Goal: Information Seeking & Learning: Learn about a topic

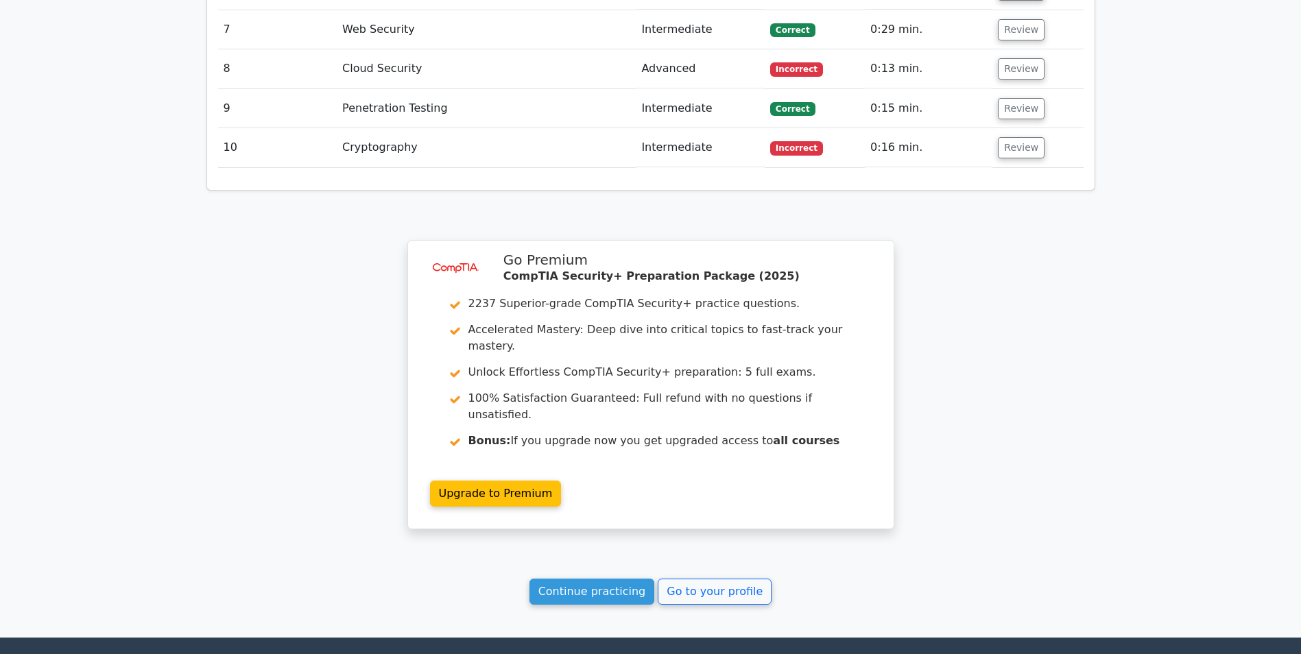
scroll to position [1893, 0]
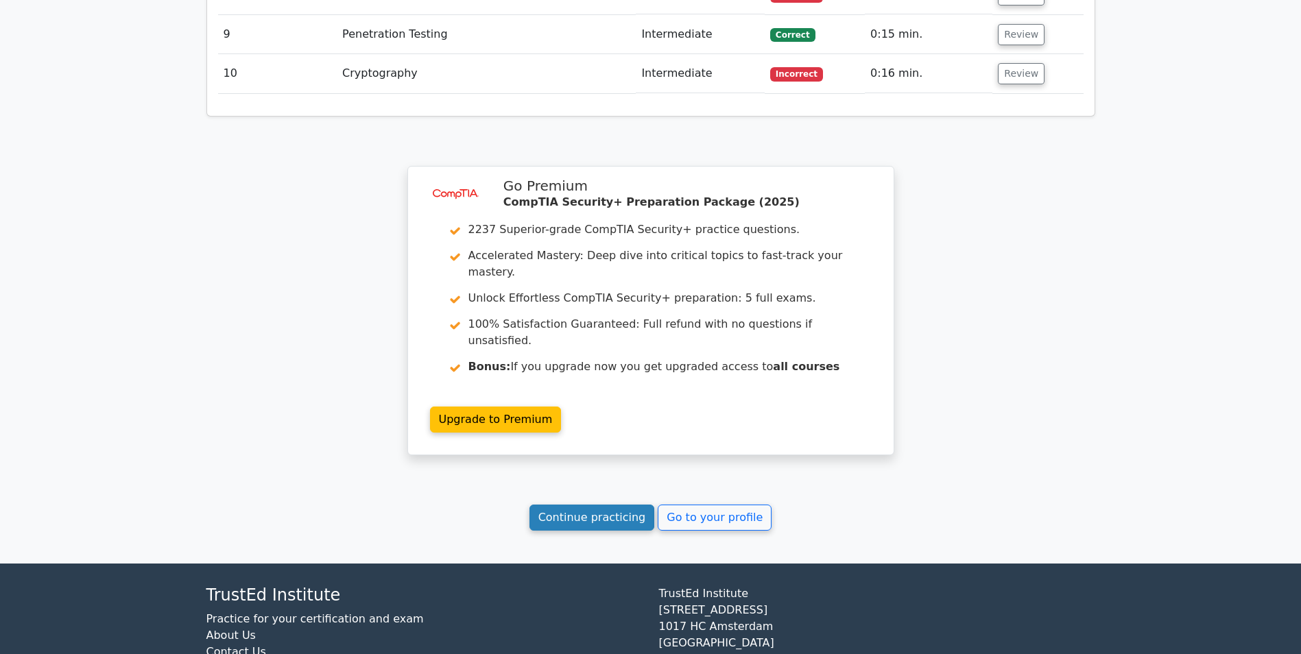
click at [570, 505] on link "Continue practicing" at bounding box center [593, 518] width 126 height 26
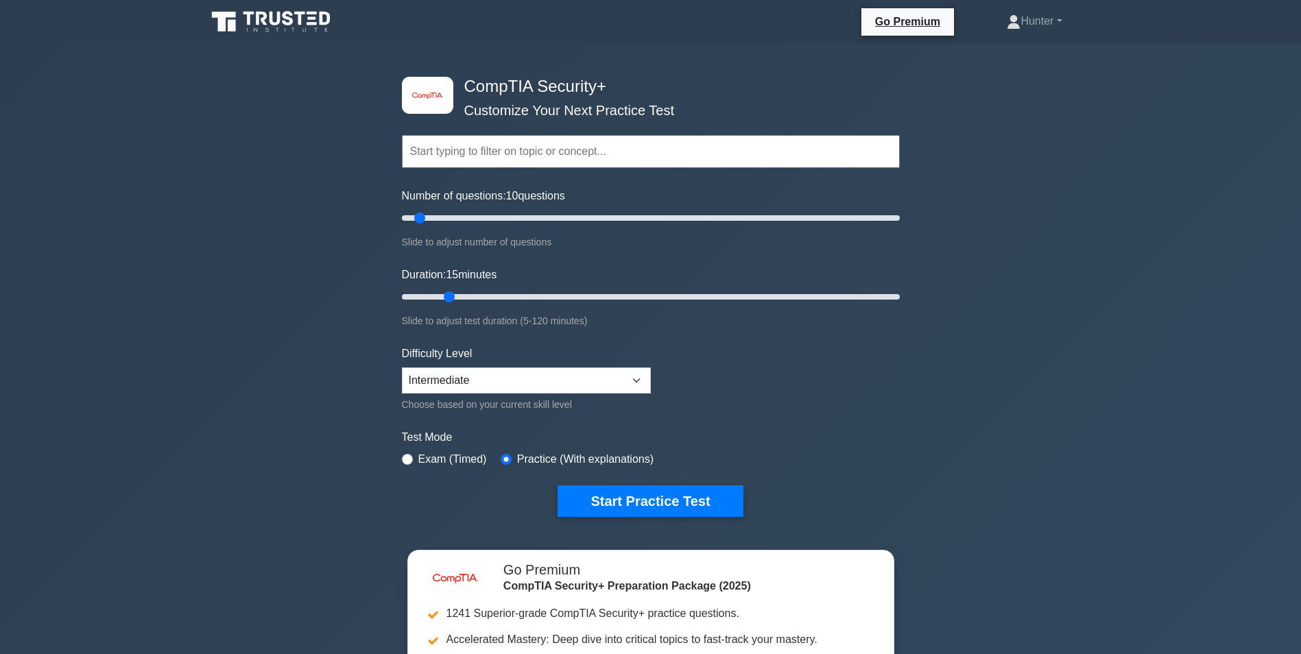
drag, startPoint x: 423, startPoint y: 297, endPoint x: 441, endPoint y: 296, distance: 17.8
type input "15"
click at [441, 296] on input "Duration: 15 minutes" at bounding box center [651, 297] width 498 height 16
click at [600, 511] on button "Start Practice Test" at bounding box center [650, 502] width 185 height 32
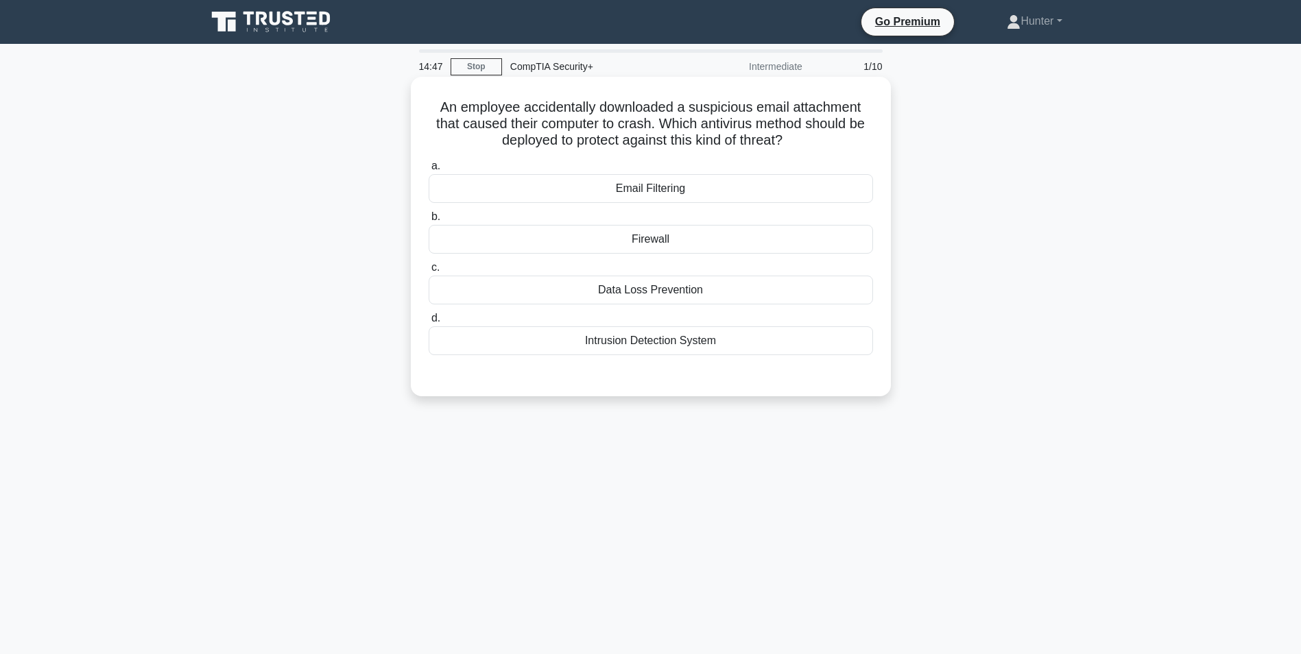
click at [691, 190] on div "Email Filtering" at bounding box center [651, 188] width 445 height 29
click at [429, 171] on input "a. Email Filtering" at bounding box center [429, 166] width 0 height 9
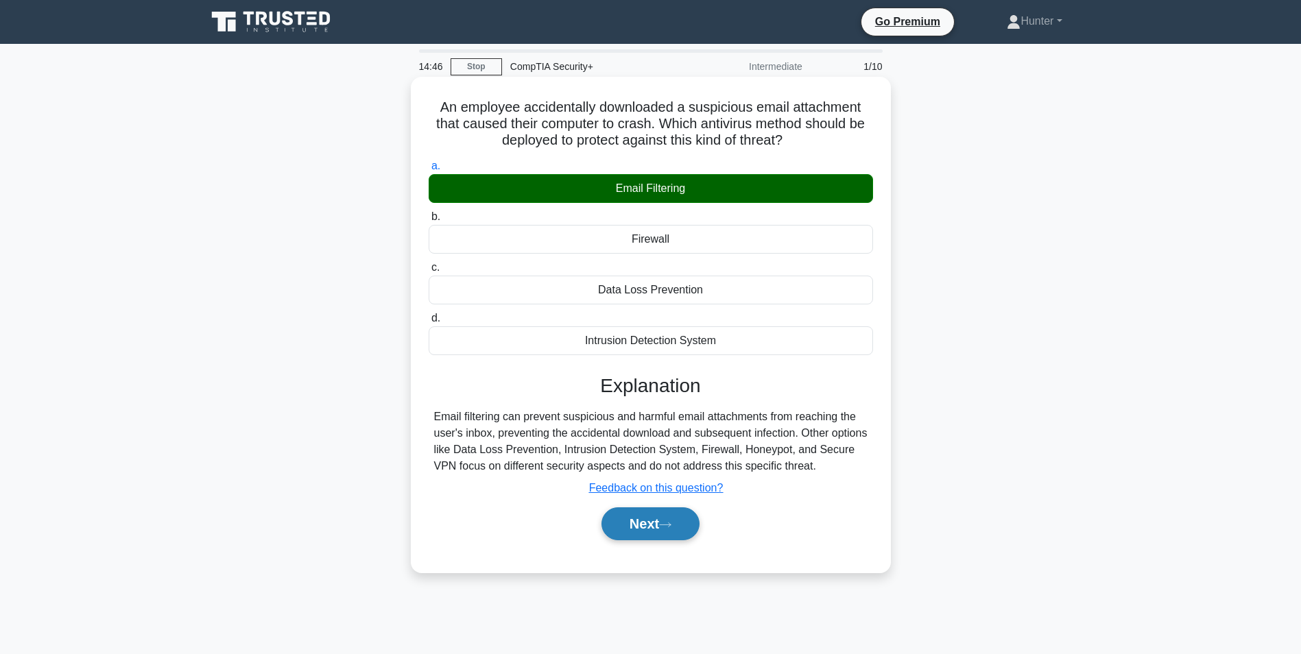
click at [667, 521] on button "Next" at bounding box center [651, 524] width 98 height 33
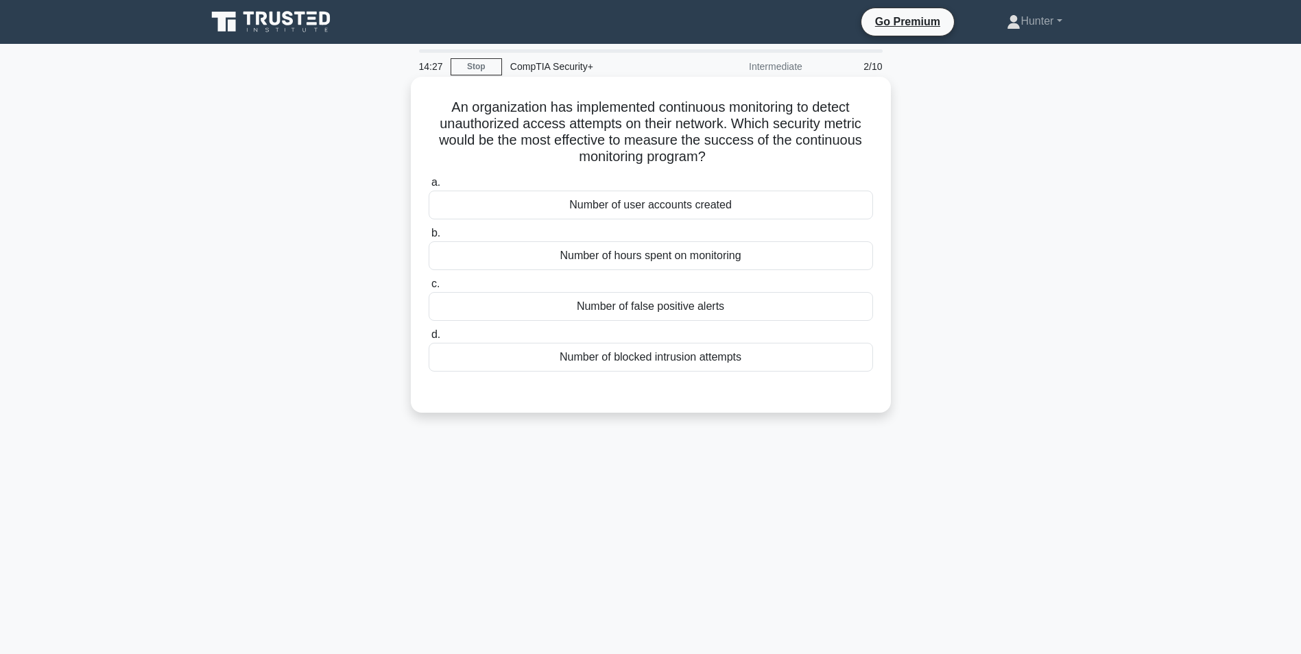
click at [724, 357] on div "Number of blocked intrusion attempts" at bounding box center [651, 357] width 445 height 29
click at [429, 340] on input "d. Number of blocked intrusion attempts" at bounding box center [429, 335] width 0 height 9
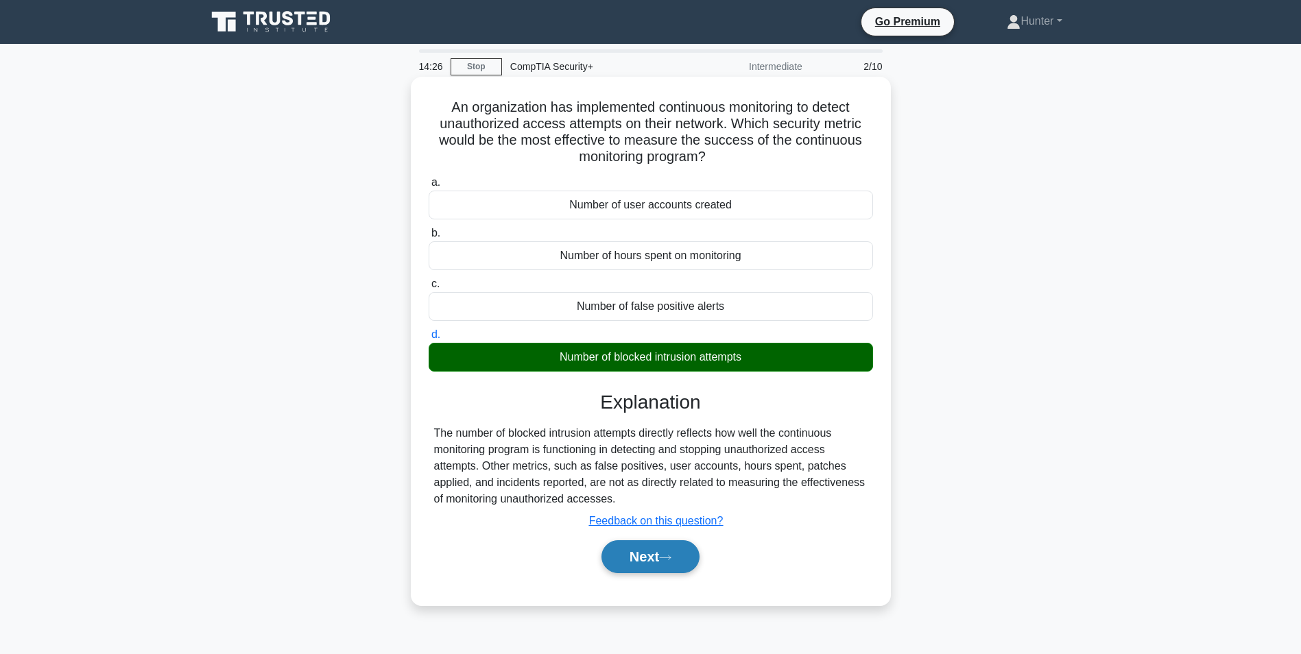
click at [653, 544] on button "Next" at bounding box center [651, 557] width 98 height 33
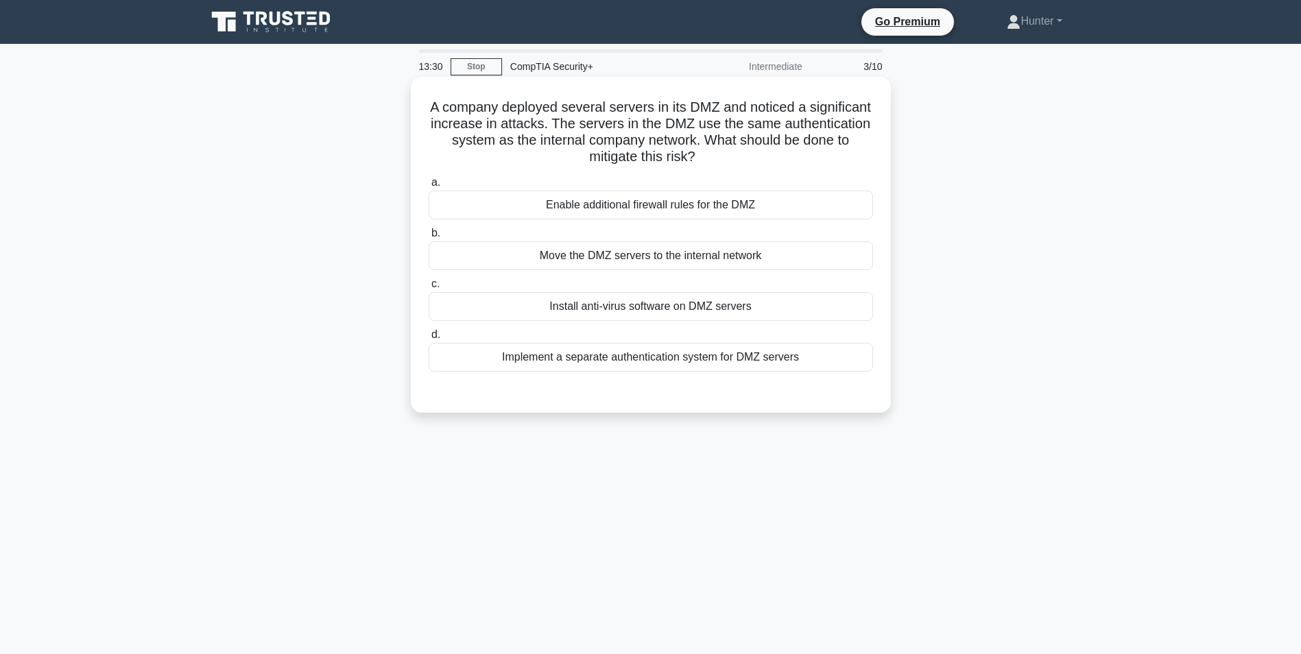
click at [661, 359] on div "Implement a separate authentication system for DMZ servers" at bounding box center [651, 357] width 445 height 29
click at [429, 340] on input "d. Implement a separate authentication system for DMZ servers" at bounding box center [429, 335] width 0 height 9
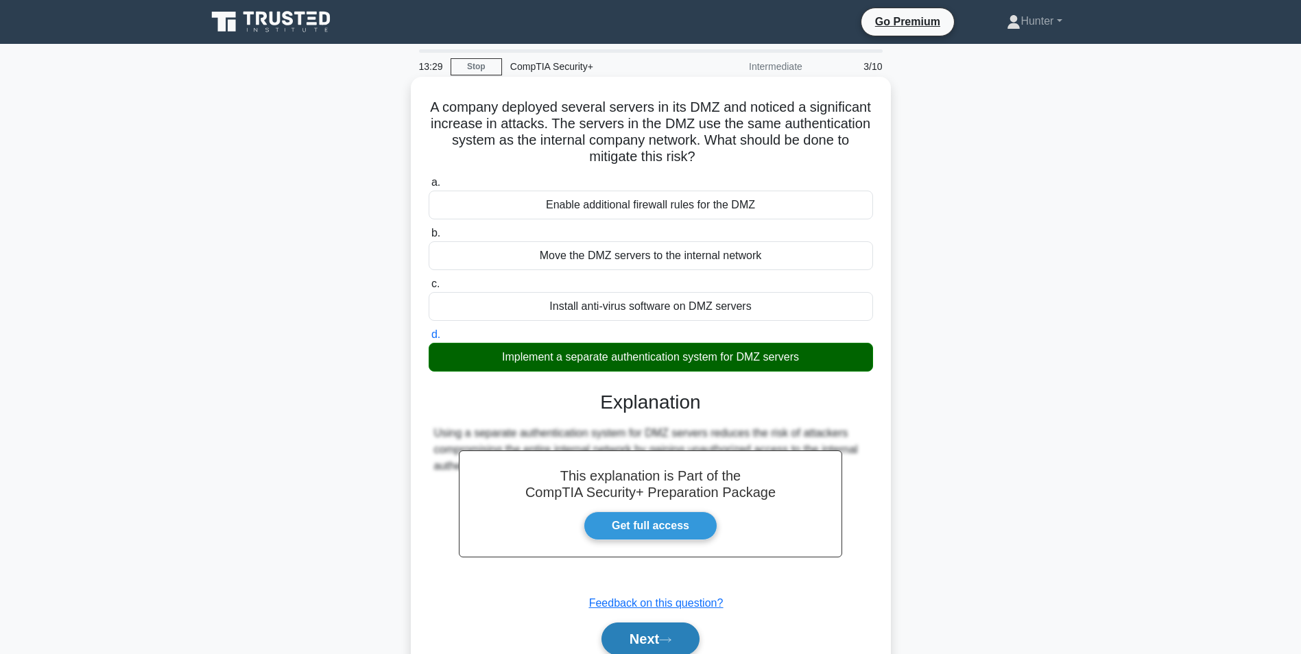
click at [676, 637] on button "Next" at bounding box center [651, 639] width 98 height 33
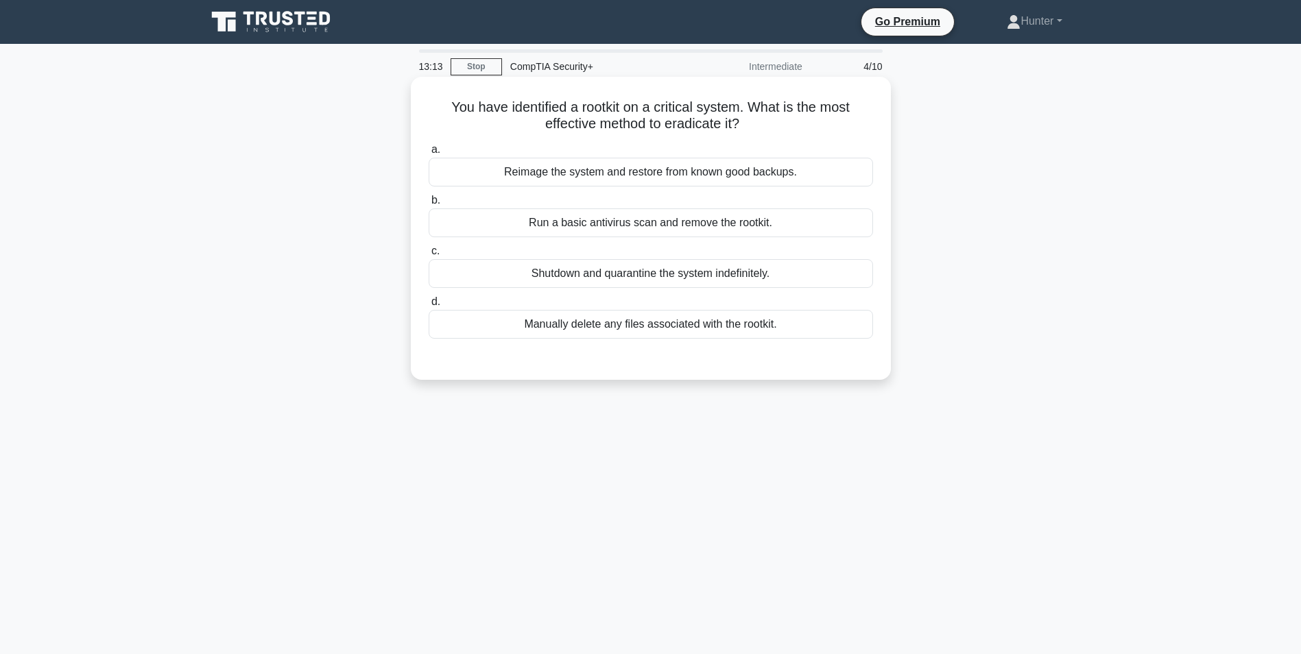
click at [825, 178] on div "Reimage the system and restore from known good backups." at bounding box center [651, 172] width 445 height 29
click at [429, 154] on input "a. Reimage the system and restore from known good backups." at bounding box center [429, 149] width 0 height 9
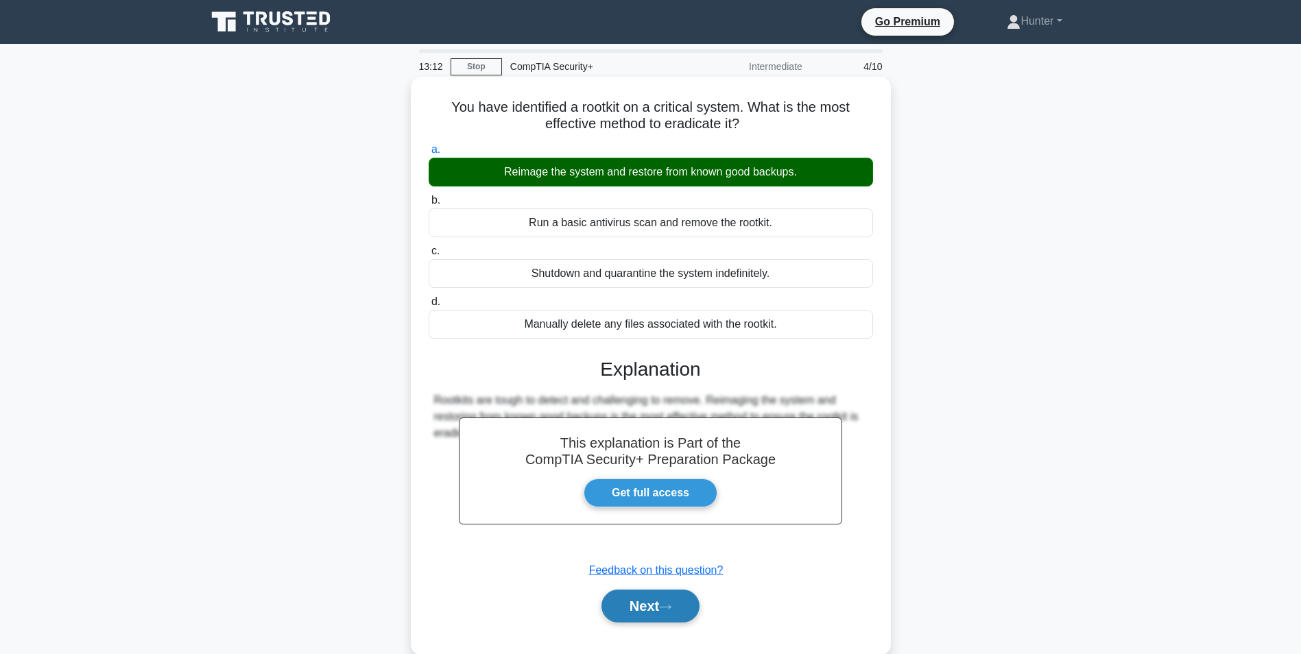
click at [689, 601] on button "Next" at bounding box center [651, 606] width 98 height 33
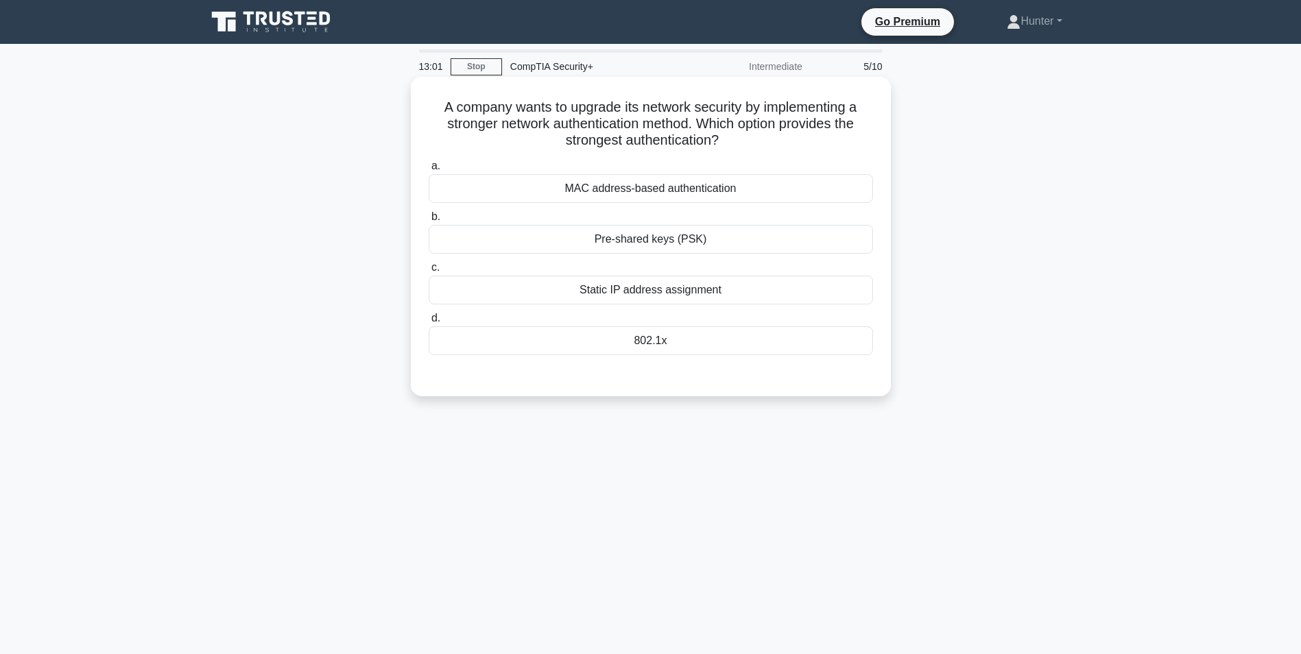
click at [651, 345] on div "802.1x" at bounding box center [651, 341] width 445 height 29
click at [429, 323] on input "d. 802.1x" at bounding box center [429, 318] width 0 height 9
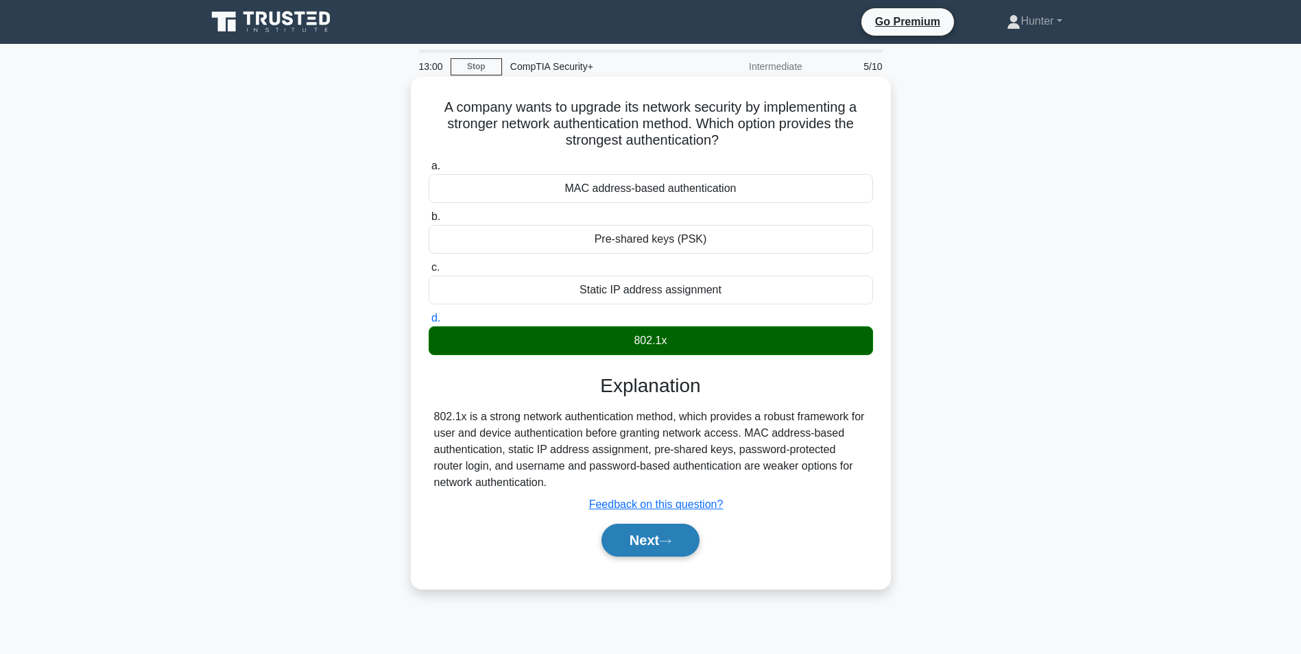
click at [630, 547] on button "Next" at bounding box center [651, 540] width 98 height 33
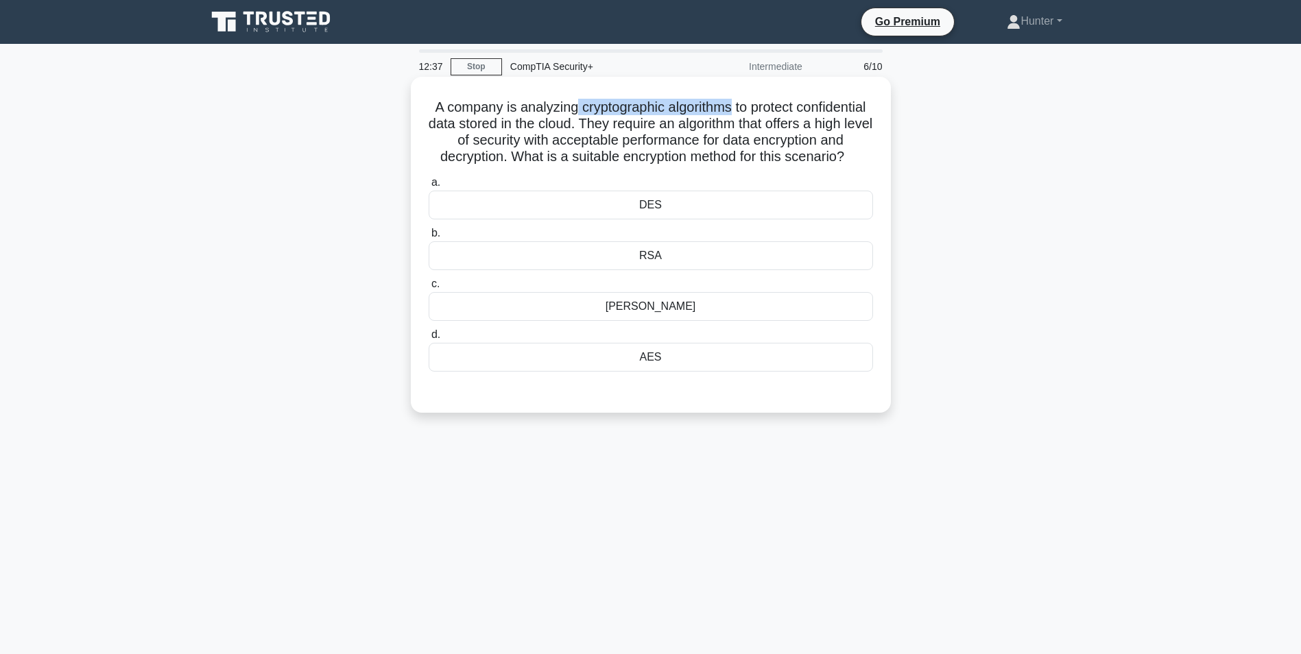
drag, startPoint x: 608, startPoint y: 106, endPoint x: 770, endPoint y: 113, distance: 162.7
click at [770, 113] on h5 "A company is analyzing cryptographic algorithms to protect confidential data st…" at bounding box center [650, 132] width 447 height 67
drag, startPoint x: 770, startPoint y: 113, endPoint x: 687, endPoint y: 130, distance: 85.6
click at [687, 130] on h5 "A company is analyzing cryptographic algorithms to protect confidential data st…" at bounding box center [650, 132] width 447 height 67
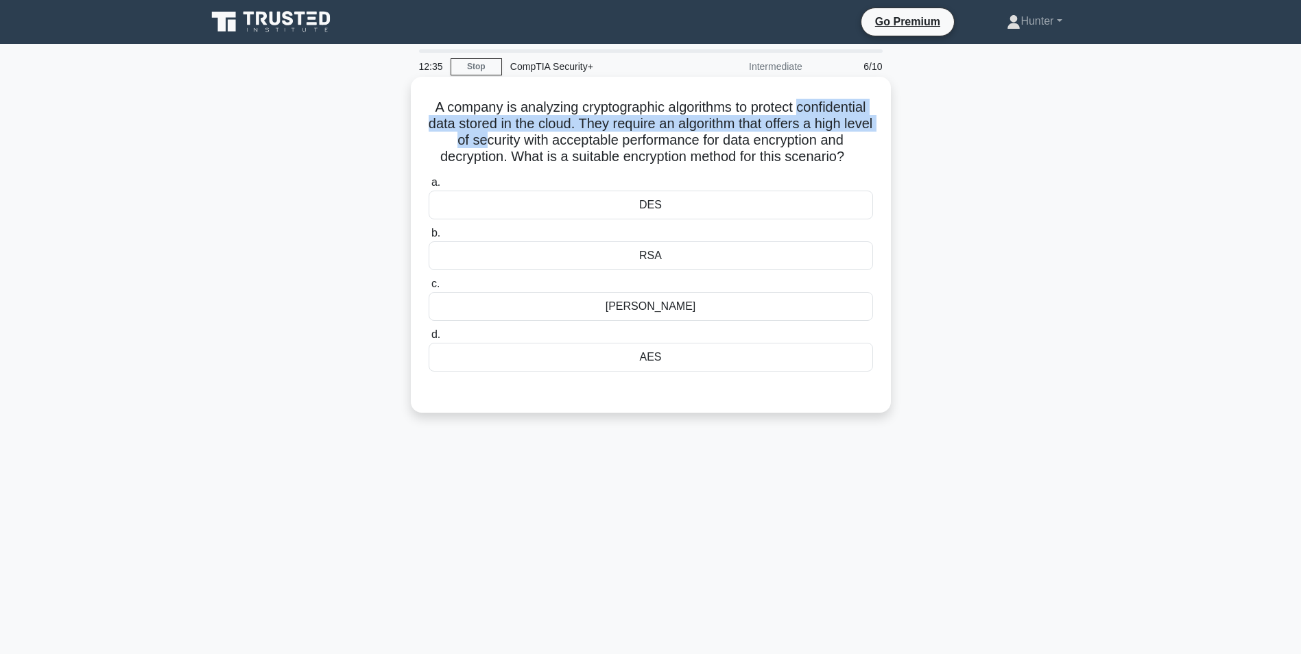
drag, startPoint x: 471, startPoint y: 125, endPoint x: 588, endPoint y: 135, distance: 117.1
click at [588, 135] on h5 "A company is analyzing cryptographic algorithms to protect confidential data st…" at bounding box center [650, 132] width 447 height 67
drag, startPoint x: 588, startPoint y: 135, endPoint x: 676, endPoint y: 133, distance: 88.5
click at [676, 133] on h5 "A company is analyzing cryptographic algorithms to protect confidential data st…" at bounding box center [650, 132] width 447 height 67
drag, startPoint x: 668, startPoint y: 123, endPoint x: 552, endPoint y: 147, distance: 118.5
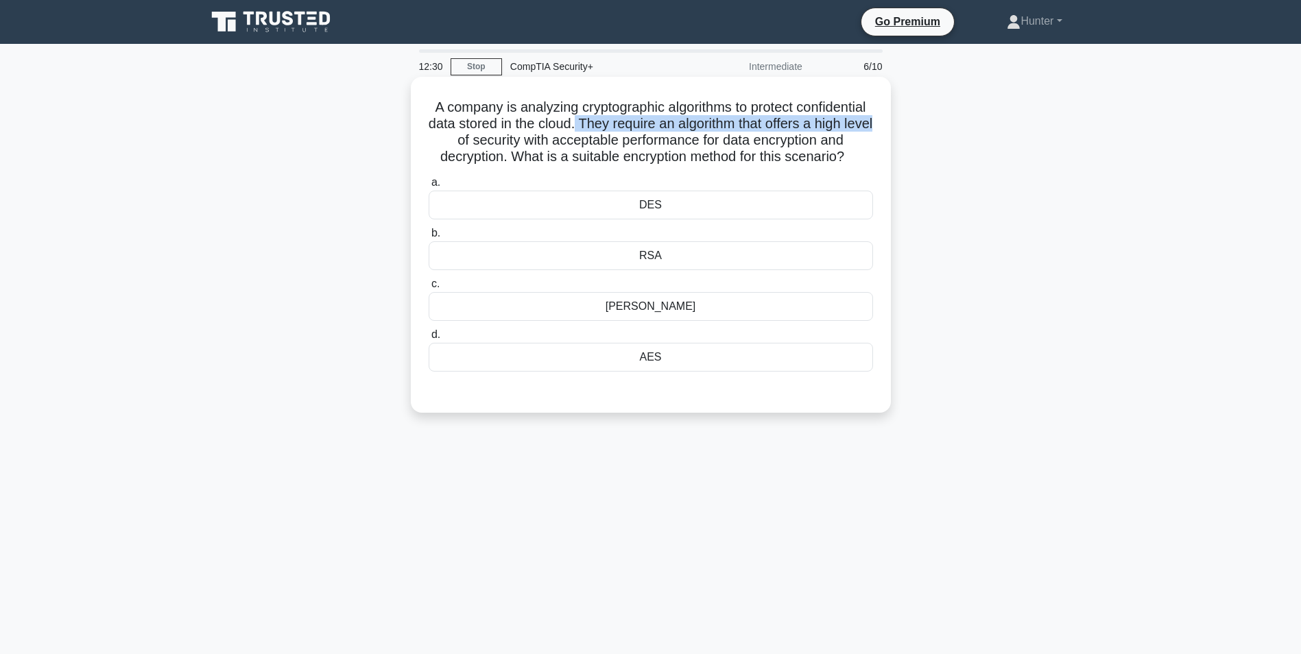
click at [552, 147] on h5 "A company is analyzing cryptographic algorithms to protect confidential data st…" at bounding box center [650, 132] width 447 height 67
drag, startPoint x: 552, startPoint y: 147, endPoint x: 614, endPoint y: 147, distance: 61.7
click at [614, 147] on h5 "A company is analyzing cryptographic algorithms to protect confidential data st…" at bounding box center [650, 132] width 447 height 67
drag, startPoint x: 619, startPoint y: 142, endPoint x: 707, endPoint y: 126, distance: 89.2
click at [707, 126] on h5 "A company is analyzing cryptographic algorithms to protect confidential data st…" at bounding box center [650, 132] width 447 height 67
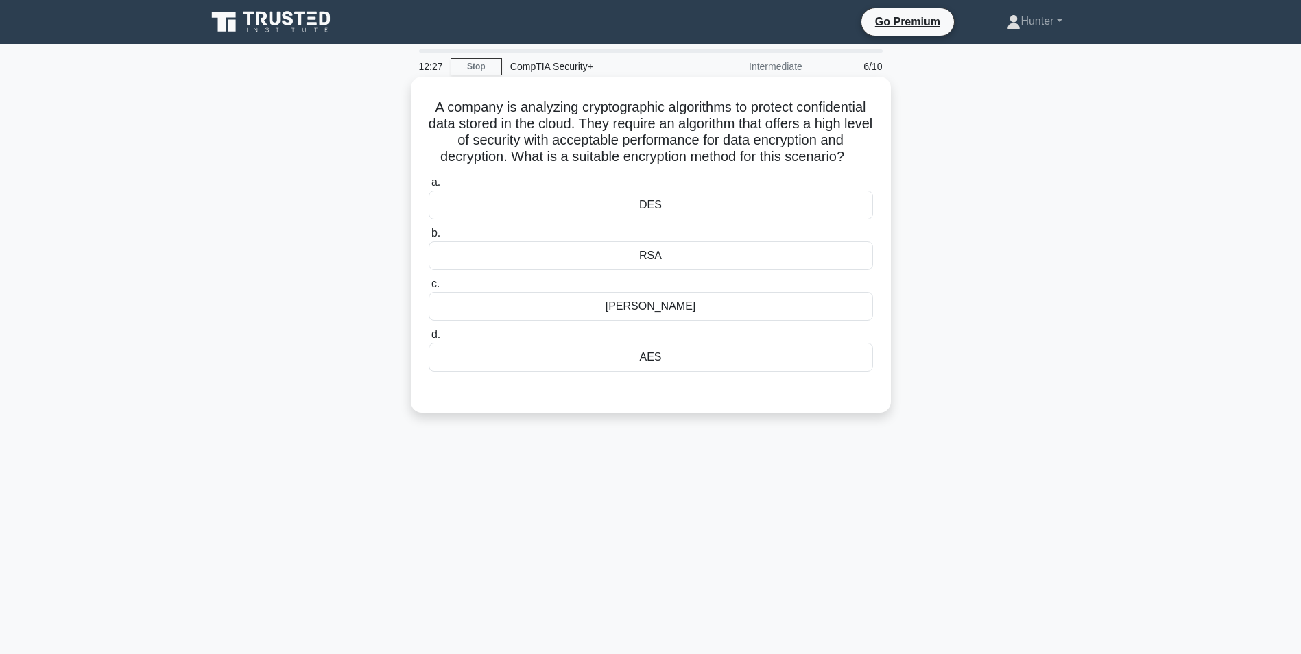
drag, startPoint x: 707, startPoint y: 126, endPoint x: 674, endPoint y: 150, distance: 40.8
click at [674, 150] on h5 "A company is analyzing cryptographic algorithms to protect confidential data st…" at bounding box center [650, 132] width 447 height 67
drag, startPoint x: 655, startPoint y: 139, endPoint x: 599, endPoint y: 154, distance: 58.2
click at [599, 154] on h5 "A company is analyzing cryptographic algorithms to protect confidential data st…" at bounding box center [650, 132] width 447 height 67
drag, startPoint x: 599, startPoint y: 154, endPoint x: 528, endPoint y: 125, distance: 76.6
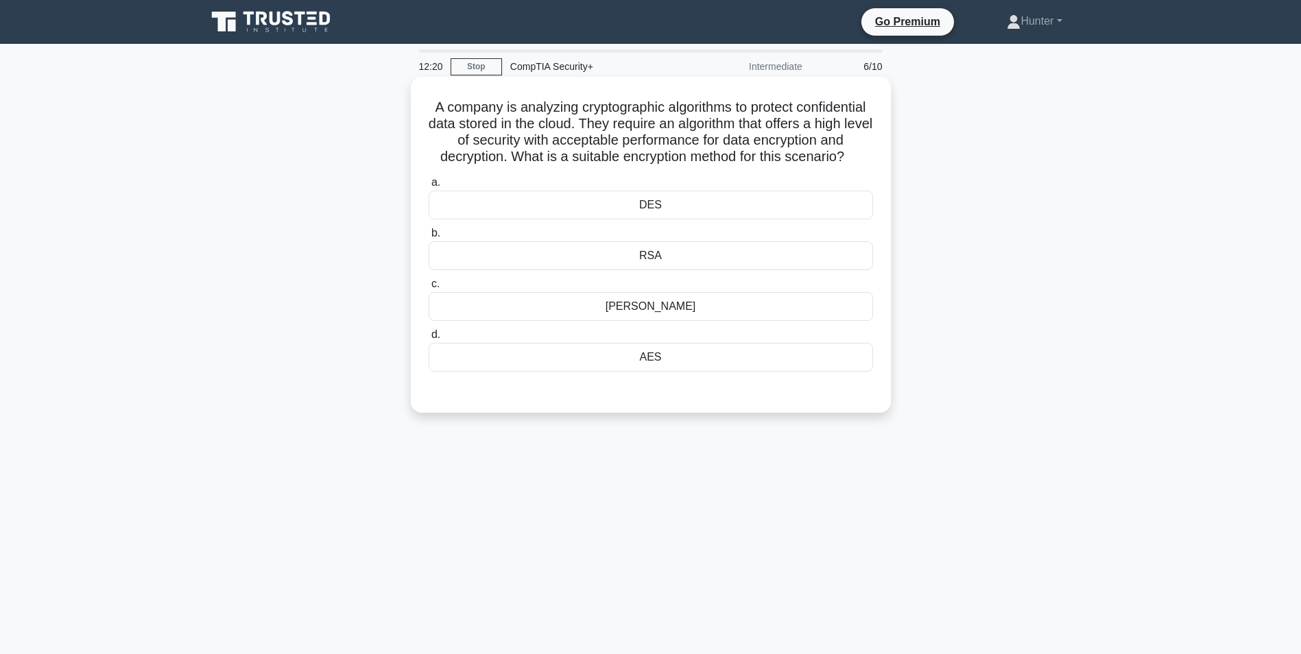
click at [528, 125] on h5 "A company is analyzing cryptographic algorithms to protect confidential data st…" at bounding box center [650, 132] width 447 height 67
drag, startPoint x: 617, startPoint y: 150, endPoint x: 723, endPoint y: 178, distance: 109.3
click at [723, 166] on h5 "A company is analyzing cryptographic algorithms to protect confidential data st…" at bounding box center [650, 132] width 447 height 67
click at [953, 202] on div "A company is analyzing cryptographic algorithms to protect confidential data st…" at bounding box center [651, 256] width 906 height 353
click at [660, 372] on div "AES" at bounding box center [651, 357] width 445 height 29
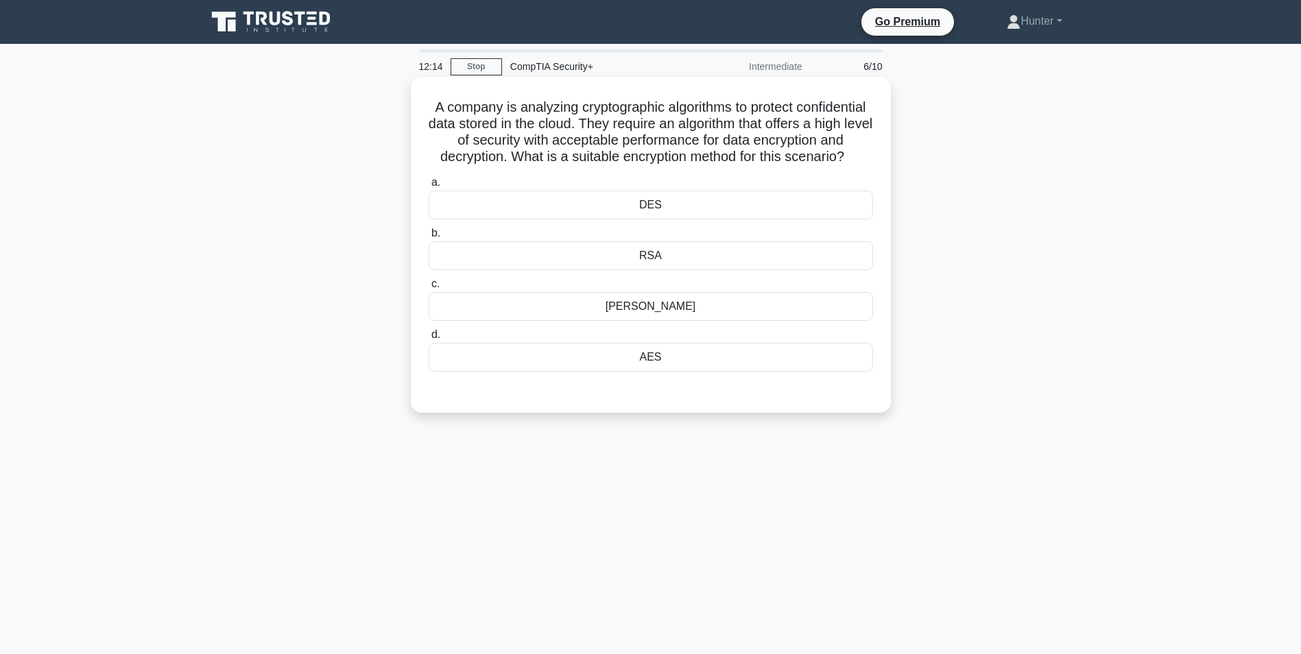
click at [661, 372] on div "AES" at bounding box center [651, 357] width 445 height 29
click at [429, 340] on input "d. AES" at bounding box center [429, 335] width 0 height 9
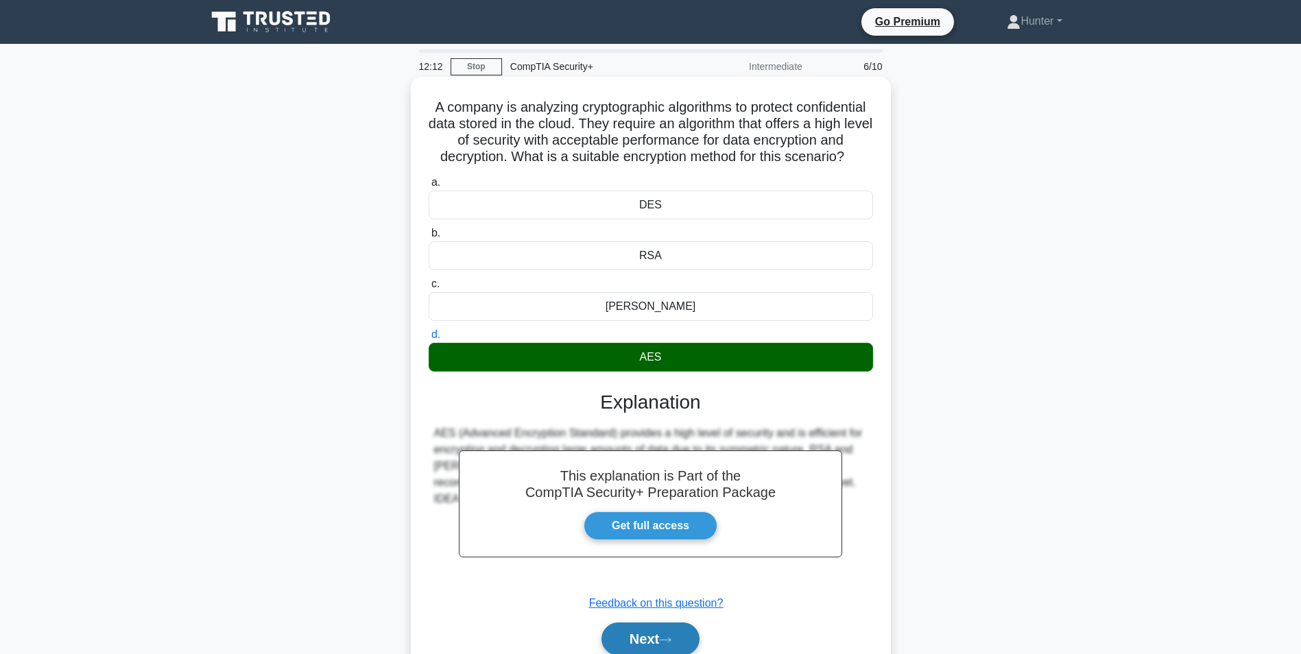
click at [661, 648] on button "Next" at bounding box center [651, 639] width 98 height 33
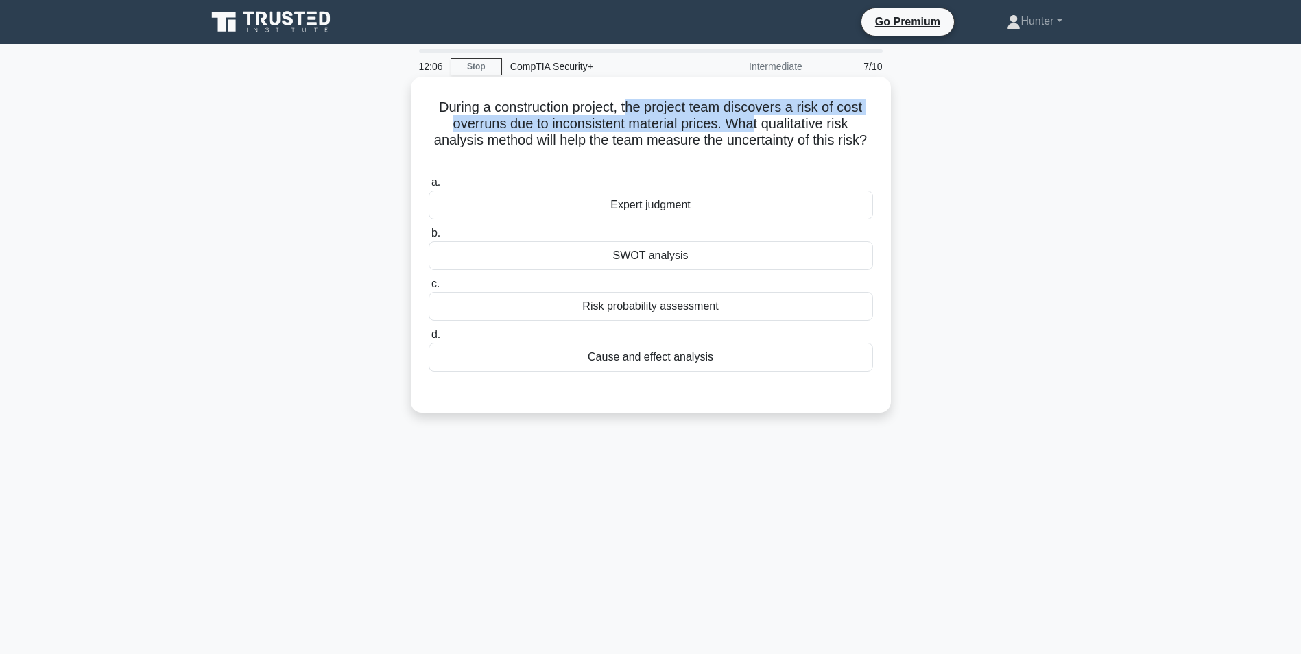
drag, startPoint x: 629, startPoint y: 108, endPoint x: 752, endPoint y: 131, distance: 125.0
click at [752, 131] on h5 "During a construction project, the project team discovers a risk of cost overru…" at bounding box center [650, 132] width 447 height 67
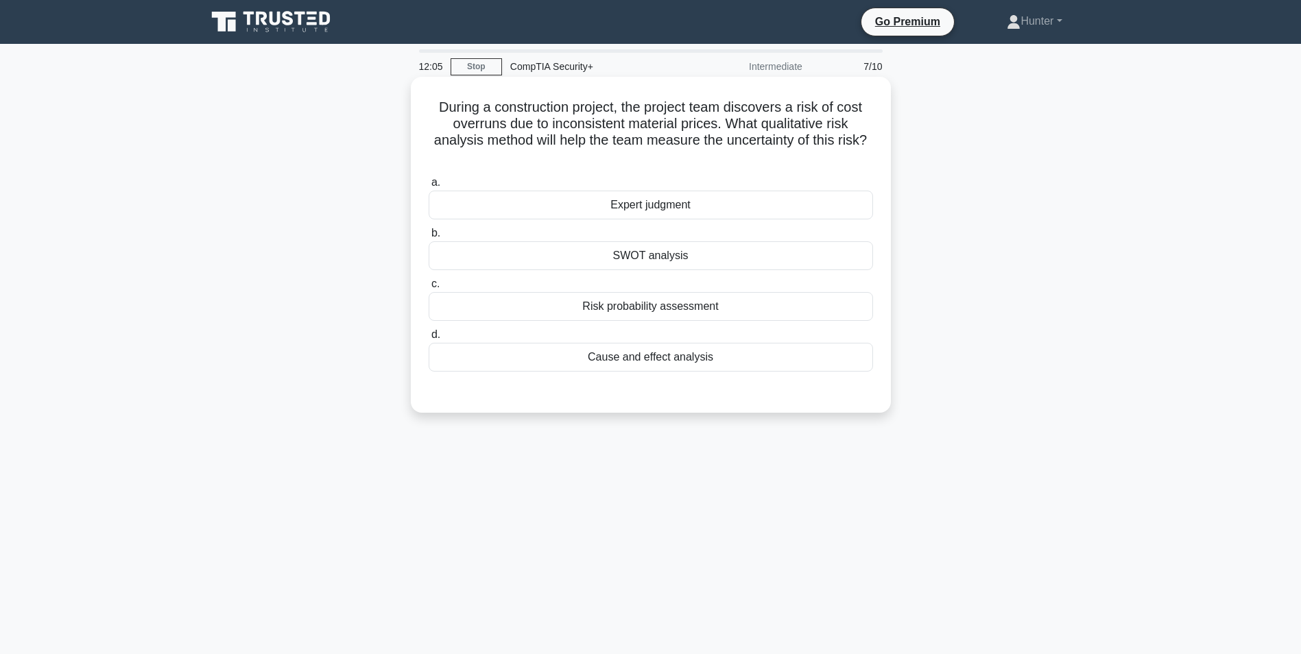
drag, startPoint x: 752, startPoint y: 131, endPoint x: 805, endPoint y: 136, distance: 53.7
click at [805, 136] on h5 "During a construction project, the project team discovers a risk of cost overru…" at bounding box center [650, 132] width 447 height 67
drag, startPoint x: 731, startPoint y: 102, endPoint x: 698, endPoint y: 126, distance: 40.4
click at [698, 126] on h5 "During a construction project, the project team discovers a risk of cost overru…" at bounding box center [650, 132] width 447 height 67
drag, startPoint x: 698, startPoint y: 126, endPoint x: 692, endPoint y: 136, distance: 12.0
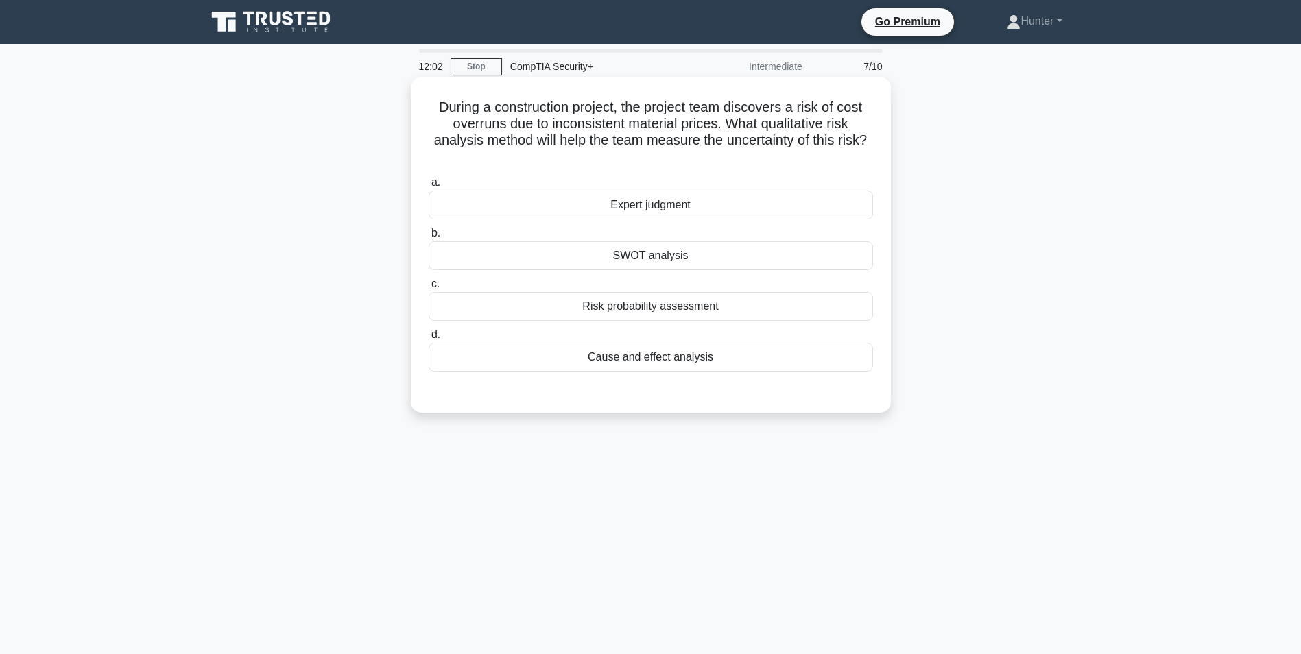
click at [698, 141] on h5 "During a construction project, the project team discovers a risk of cost overru…" at bounding box center [650, 132] width 447 height 67
click at [557, 126] on h5 "During a construction project, the project team discovers a risk of cost overru…" at bounding box center [650, 132] width 447 height 67
drag, startPoint x: 549, startPoint y: 123, endPoint x: 718, endPoint y: 123, distance: 169.4
click at [718, 123] on h5 "During a construction project, the project team discovers a risk of cost overru…" at bounding box center [650, 132] width 447 height 67
drag, startPoint x: 718, startPoint y: 123, endPoint x: 619, endPoint y: 139, distance: 100.8
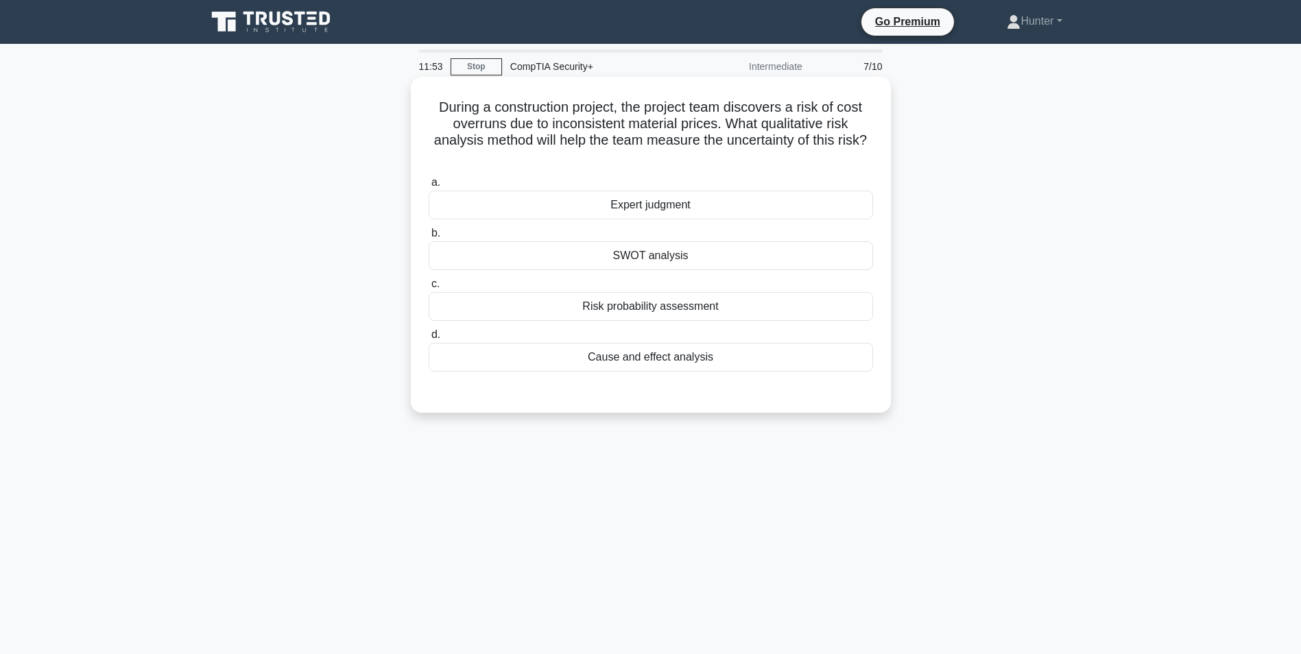
click at [619, 139] on h5 "During a construction project, the project team discovers a risk of cost overru…" at bounding box center [650, 132] width 447 height 67
click at [654, 309] on div "Risk probability assessment" at bounding box center [651, 306] width 445 height 29
click at [429, 289] on input "c. Risk probability assessment" at bounding box center [429, 284] width 0 height 9
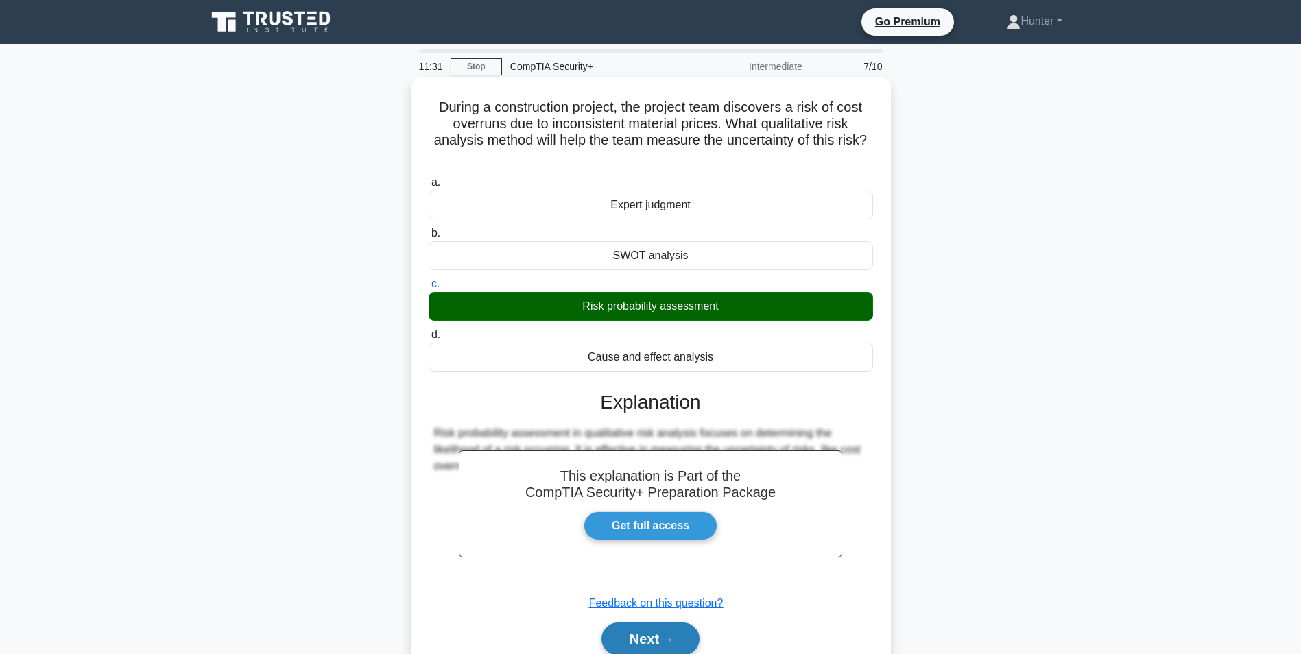
click at [641, 638] on button "Next" at bounding box center [651, 639] width 98 height 33
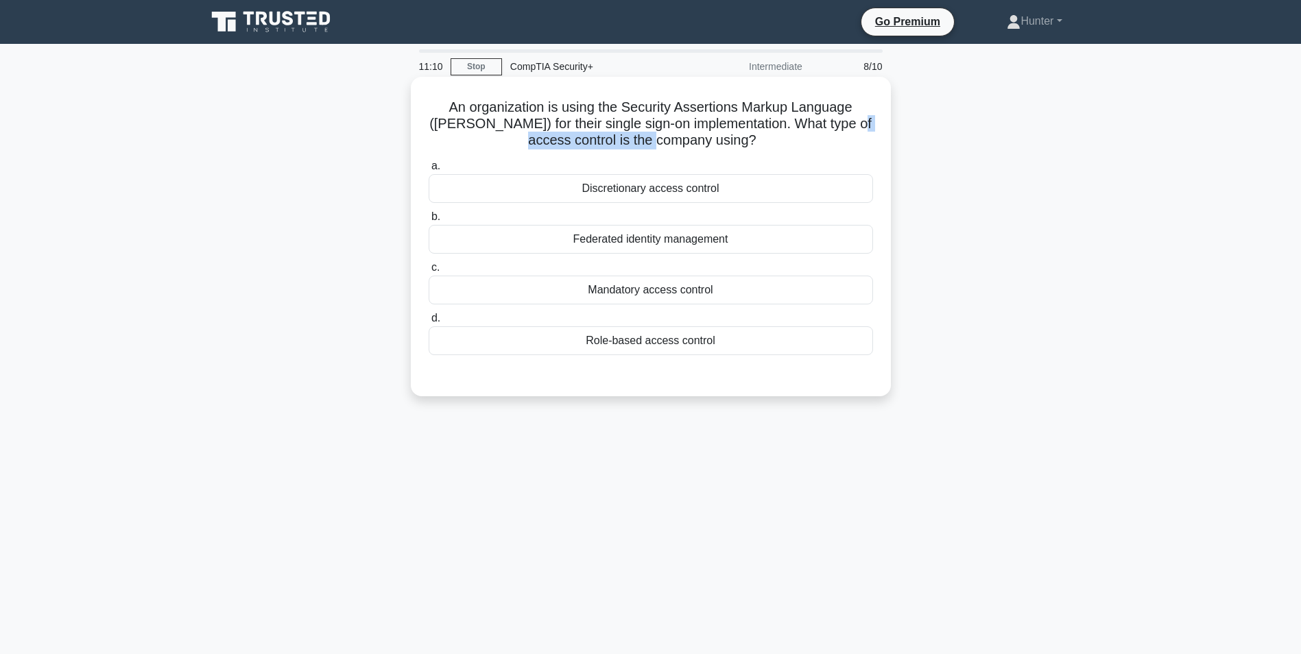
drag, startPoint x: 539, startPoint y: 145, endPoint x: 701, endPoint y: 144, distance: 161.9
click at [701, 144] on h5 "An organization is using the Security Assertions Markup Language (SAML) for the…" at bounding box center [650, 124] width 447 height 51
drag, startPoint x: 701, startPoint y: 144, endPoint x: 815, endPoint y: 159, distance: 114.9
click at [815, 159] on div "a. Discretionary access control b. Federated identity management c. d." at bounding box center [651, 256] width 461 height 203
click at [676, 241] on div "Federated identity management" at bounding box center [651, 239] width 445 height 29
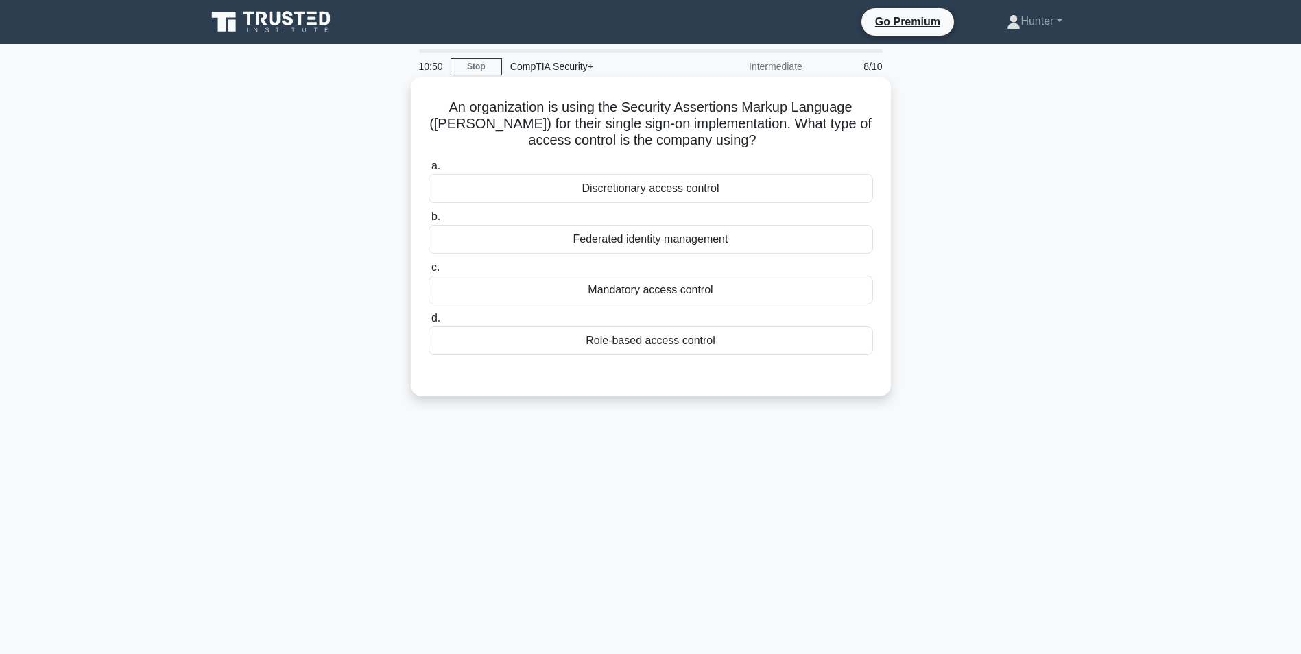
click at [429, 222] on input "b. Federated identity management" at bounding box center [429, 217] width 0 height 9
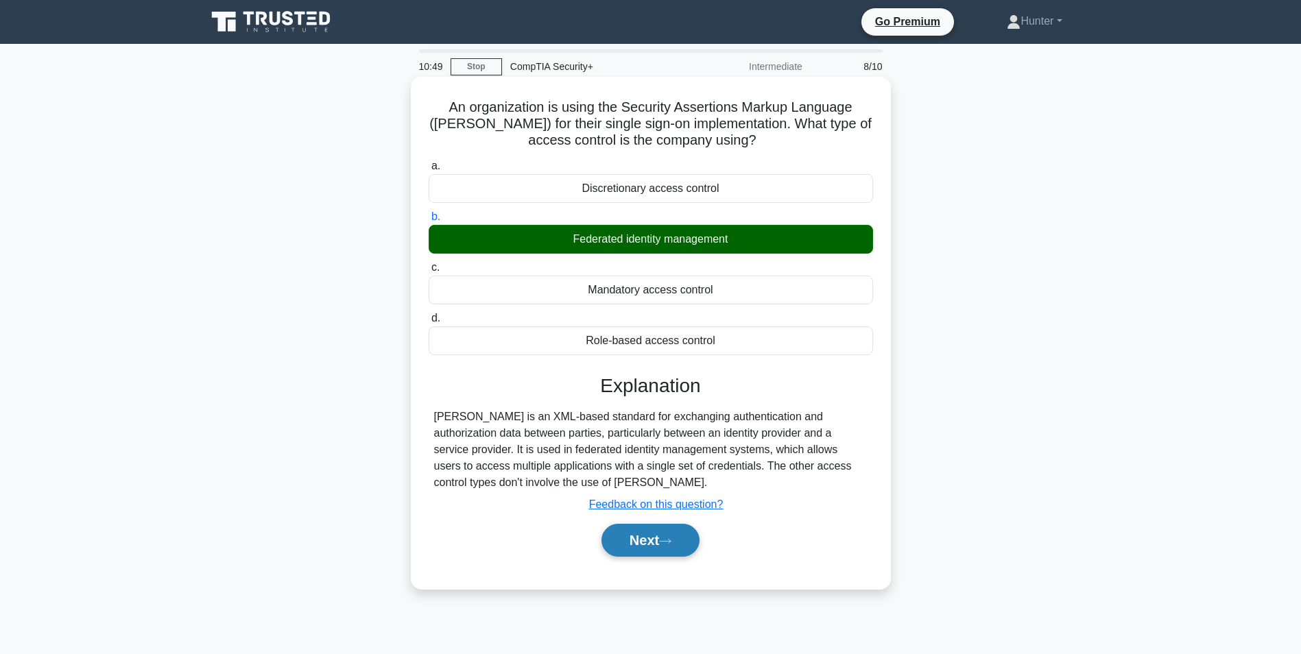
click at [659, 543] on button "Next" at bounding box center [651, 540] width 98 height 33
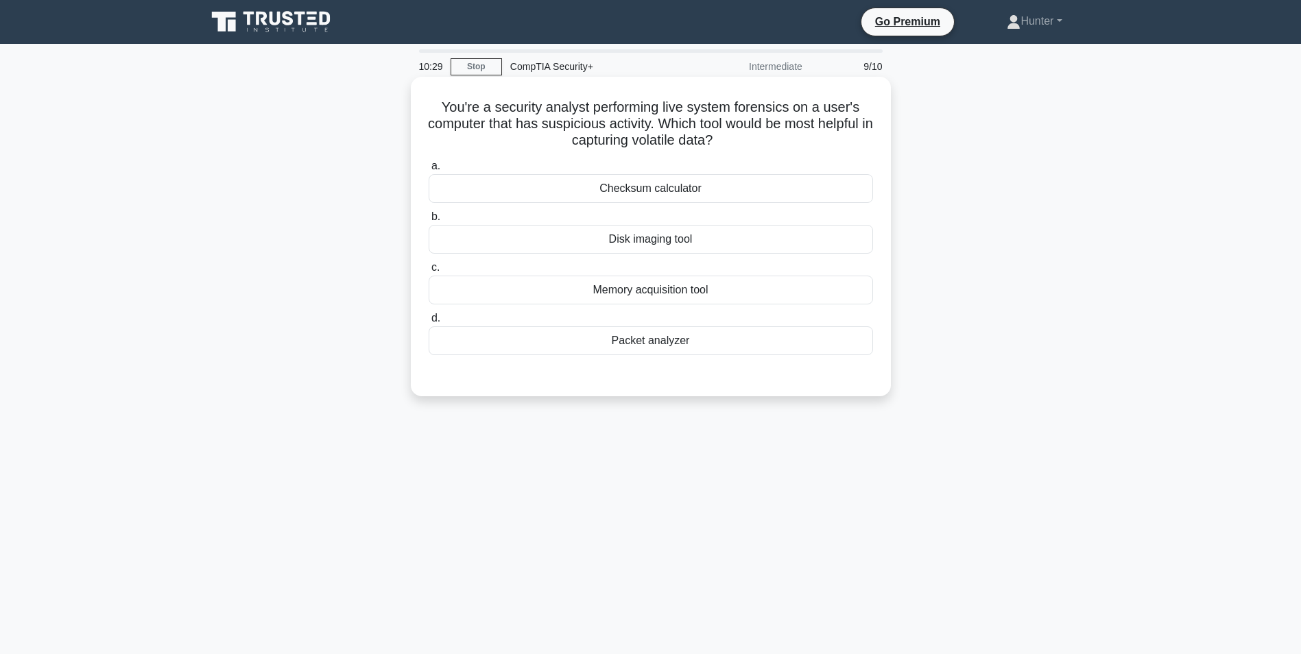
click at [696, 243] on div "Disk imaging tool" at bounding box center [651, 239] width 445 height 29
click at [429, 222] on input "b. Disk imaging tool" at bounding box center [429, 217] width 0 height 9
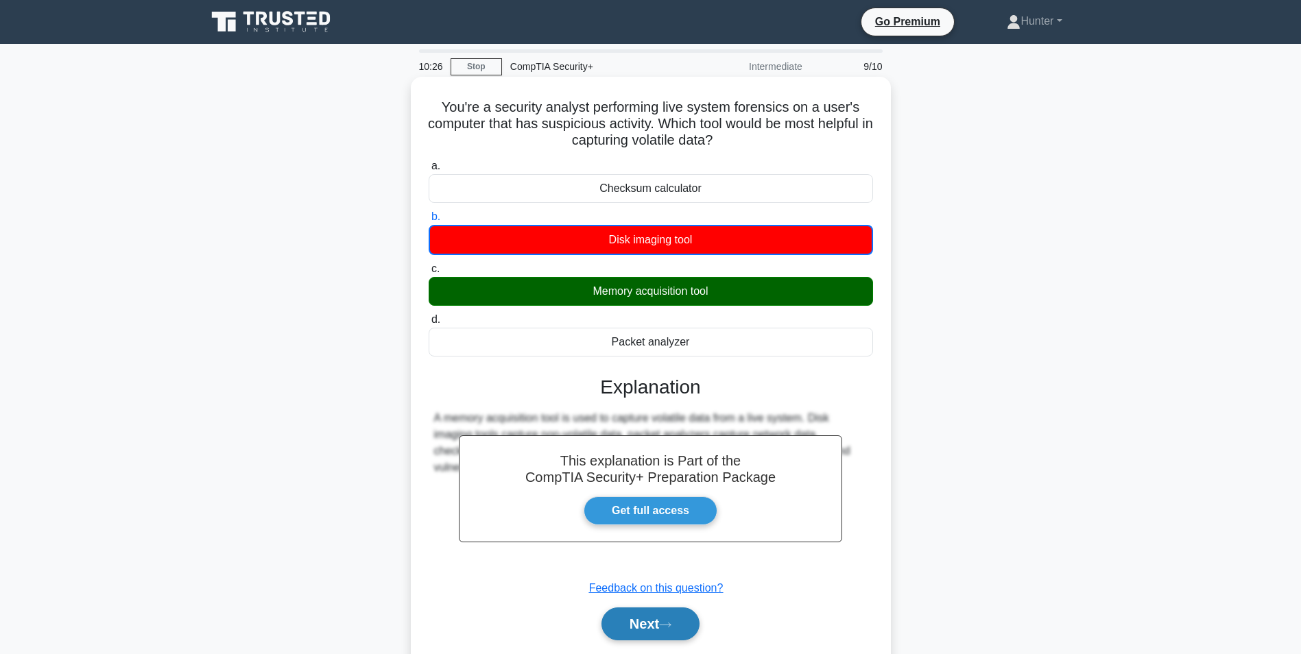
click at [665, 613] on button "Next" at bounding box center [651, 624] width 98 height 33
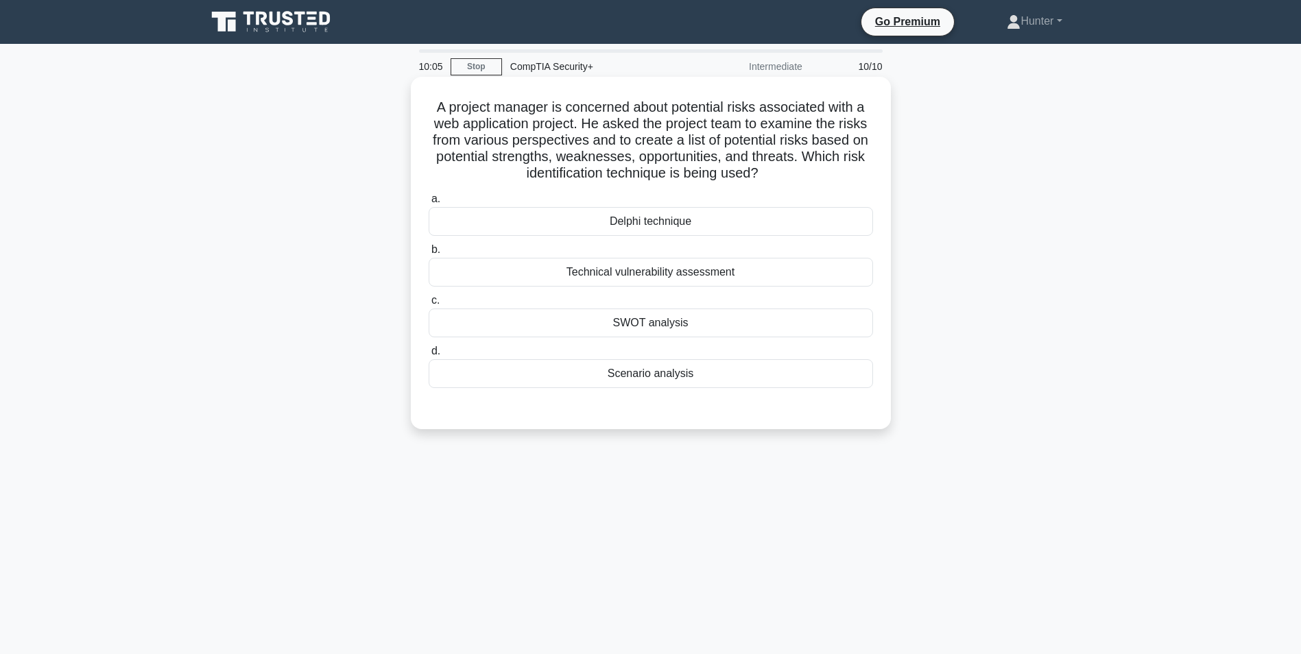
click at [668, 317] on div "SWOT analysis" at bounding box center [651, 323] width 445 height 29
click at [429, 305] on input "c. SWOT analysis" at bounding box center [429, 300] width 0 height 9
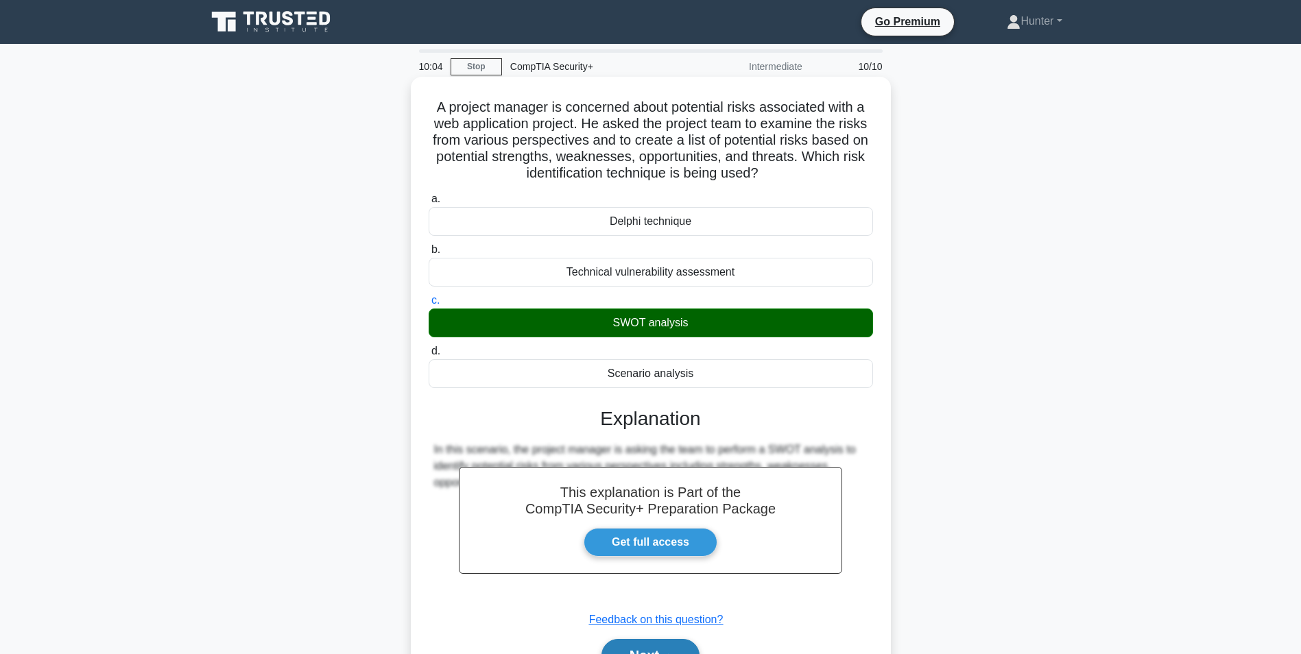
click at [637, 647] on button "Next" at bounding box center [651, 655] width 98 height 33
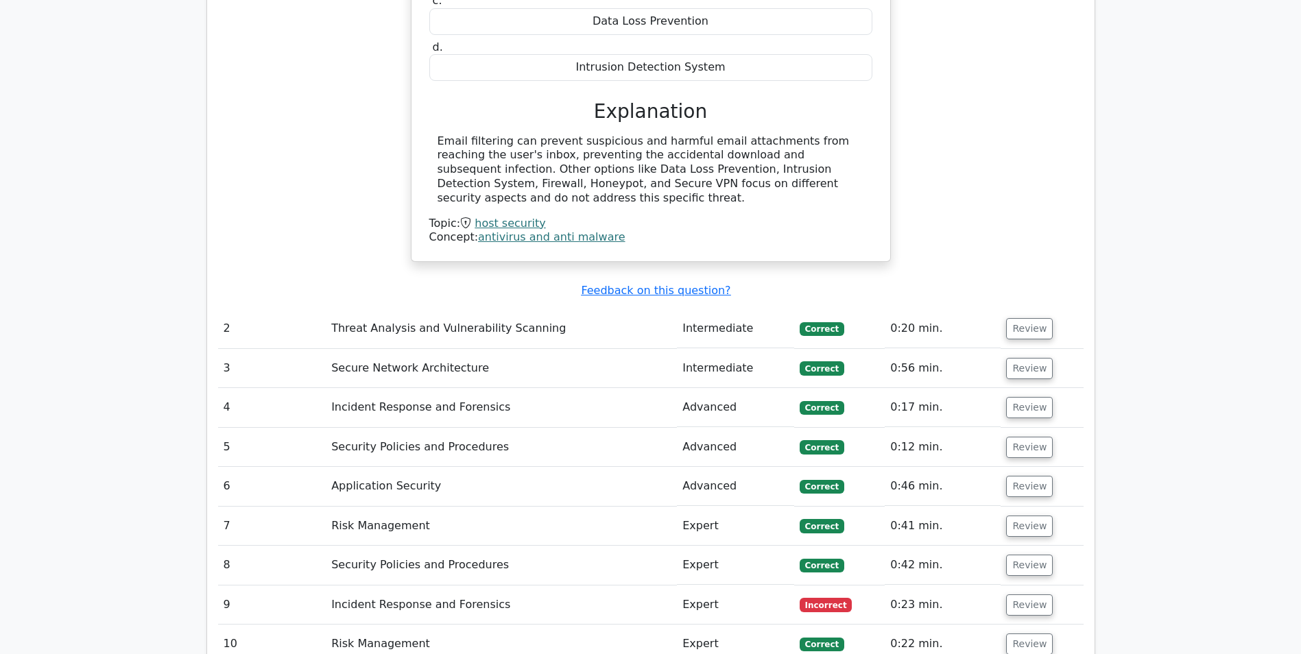
scroll to position [1509, 0]
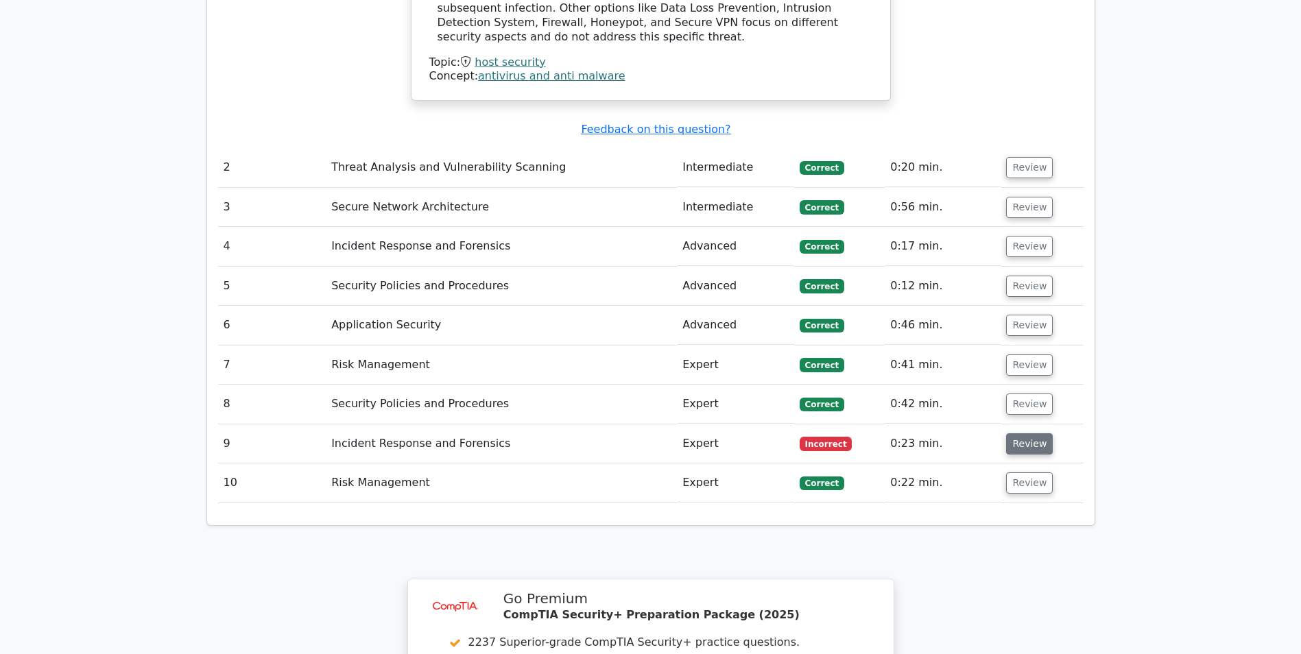
click at [1015, 434] on button "Review" at bounding box center [1029, 444] width 47 height 21
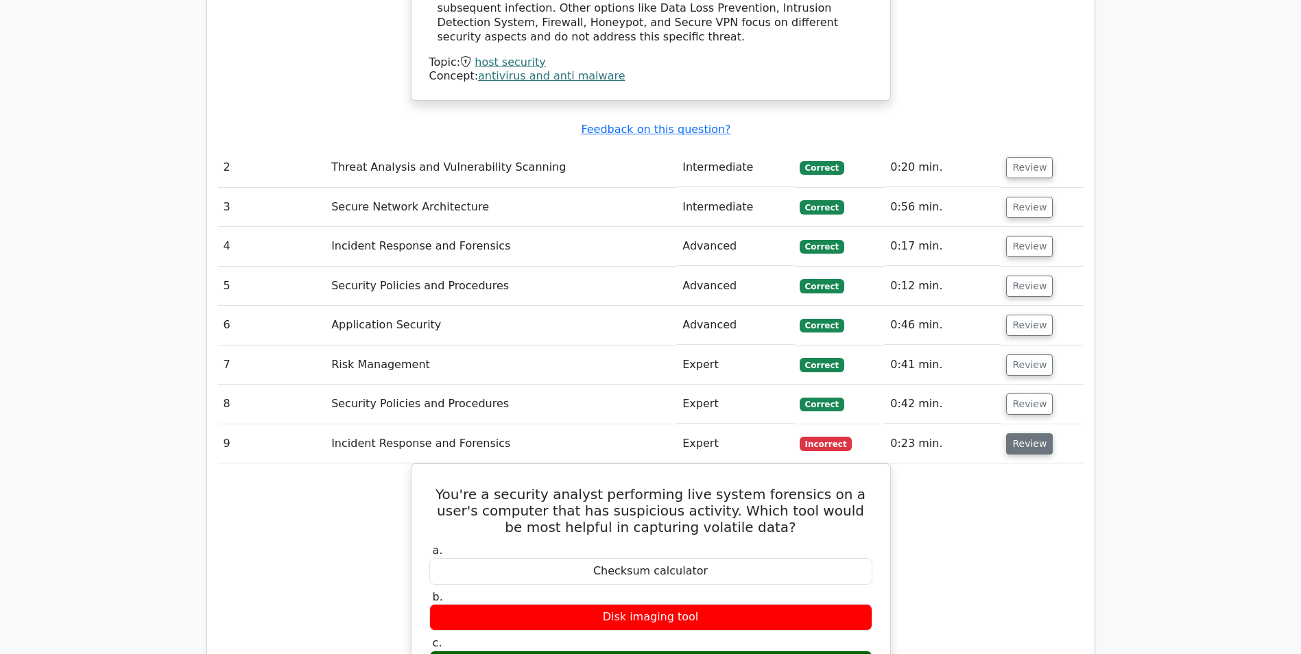
click at [1016, 434] on button "Review" at bounding box center [1029, 444] width 47 height 21
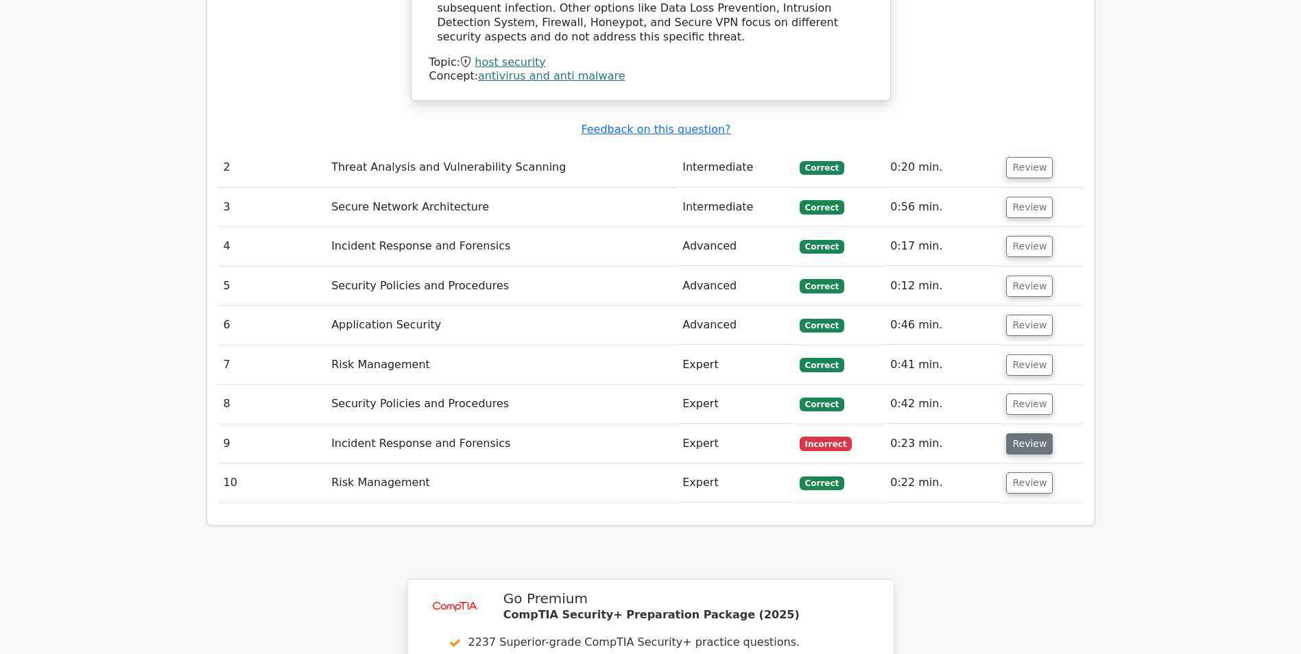
click at [1016, 434] on button "Review" at bounding box center [1029, 444] width 47 height 21
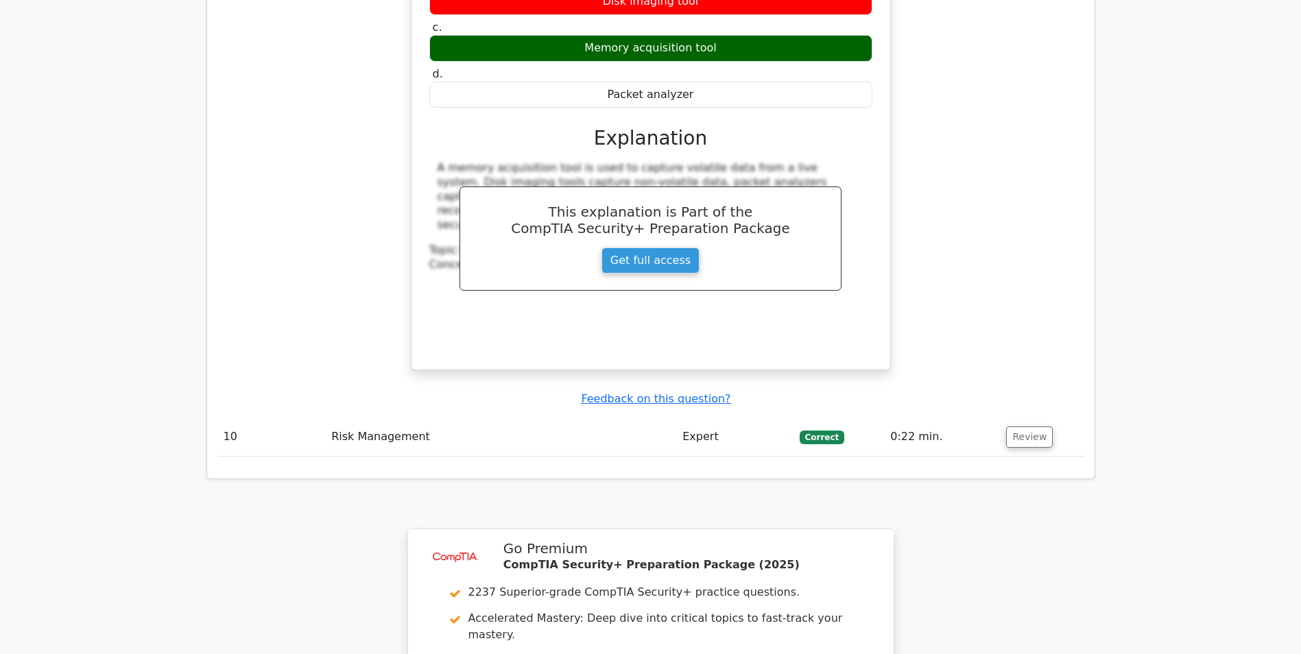
scroll to position [2332, 0]
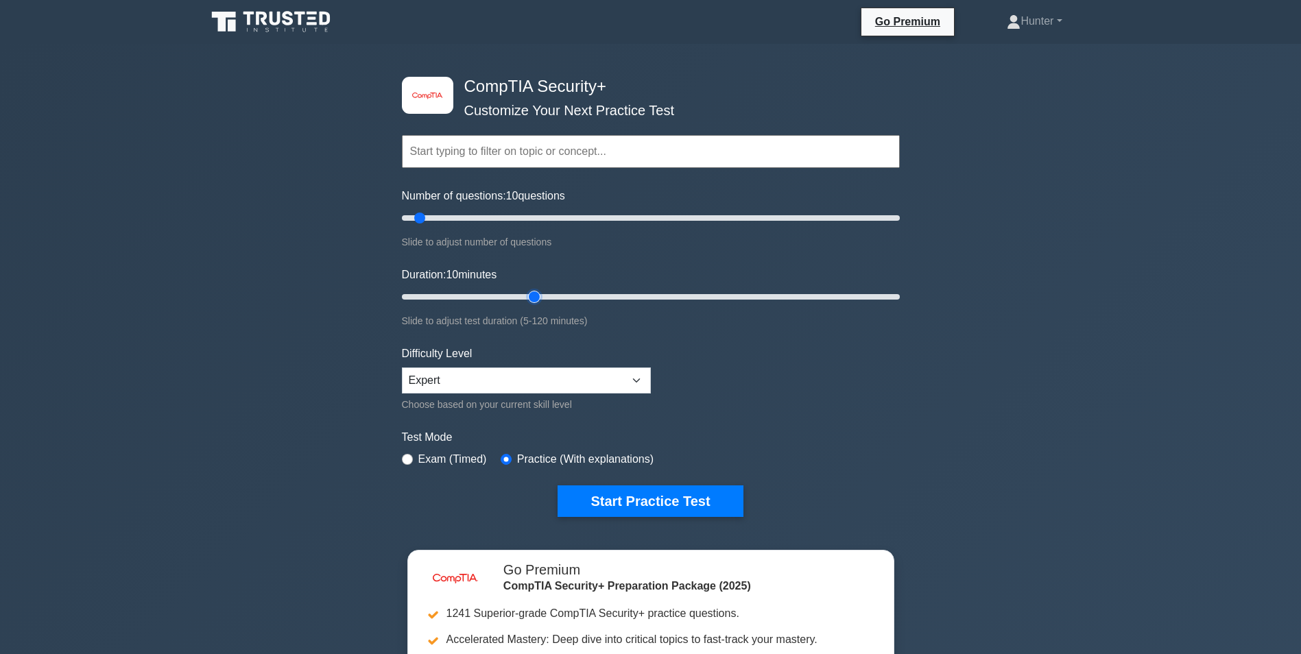
drag, startPoint x: 430, startPoint y: 296, endPoint x: 537, endPoint y: 305, distance: 107.4
type input "35"
click at [536, 305] on input "Duration: 10 minutes" at bounding box center [651, 297] width 498 height 16
click at [603, 490] on button "Start Practice Test" at bounding box center [650, 502] width 185 height 32
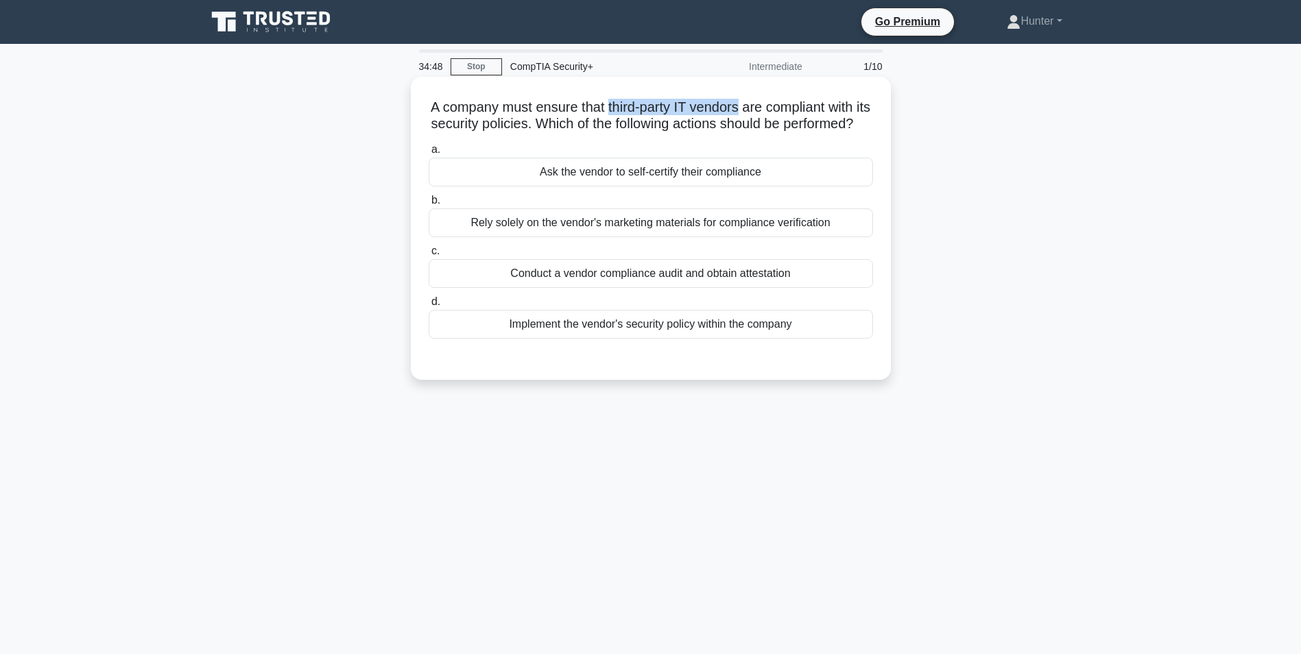
drag, startPoint x: 612, startPoint y: 105, endPoint x: 752, endPoint y: 112, distance: 140.1
click at [752, 112] on h5 "A company must ensure that third-party IT vendors are compliant with its securi…" at bounding box center [650, 116] width 447 height 34
drag, startPoint x: 752, startPoint y: 112, endPoint x: 844, endPoint y: 119, distance: 92.9
click at [844, 119] on h5 "A company must ensure that third-party IT vendors are compliant with its securi…" at bounding box center [650, 116] width 447 height 34
click at [775, 108] on h5 "A company must ensure that third-party IT vendors are compliant with its securi…" at bounding box center [650, 116] width 447 height 34
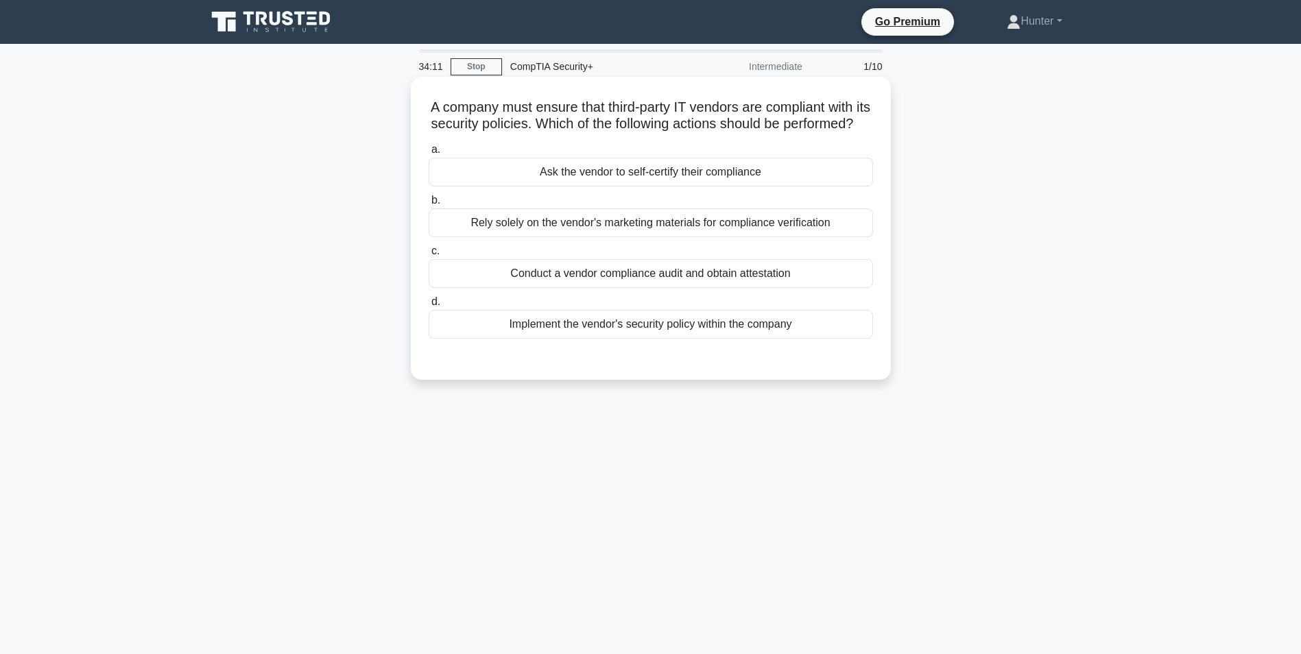
click at [711, 288] on div "Conduct a vendor compliance audit and obtain attestation" at bounding box center [651, 273] width 445 height 29
click at [429, 256] on input "c. Conduct a vendor compliance audit and obtain attestation" at bounding box center [429, 251] width 0 height 9
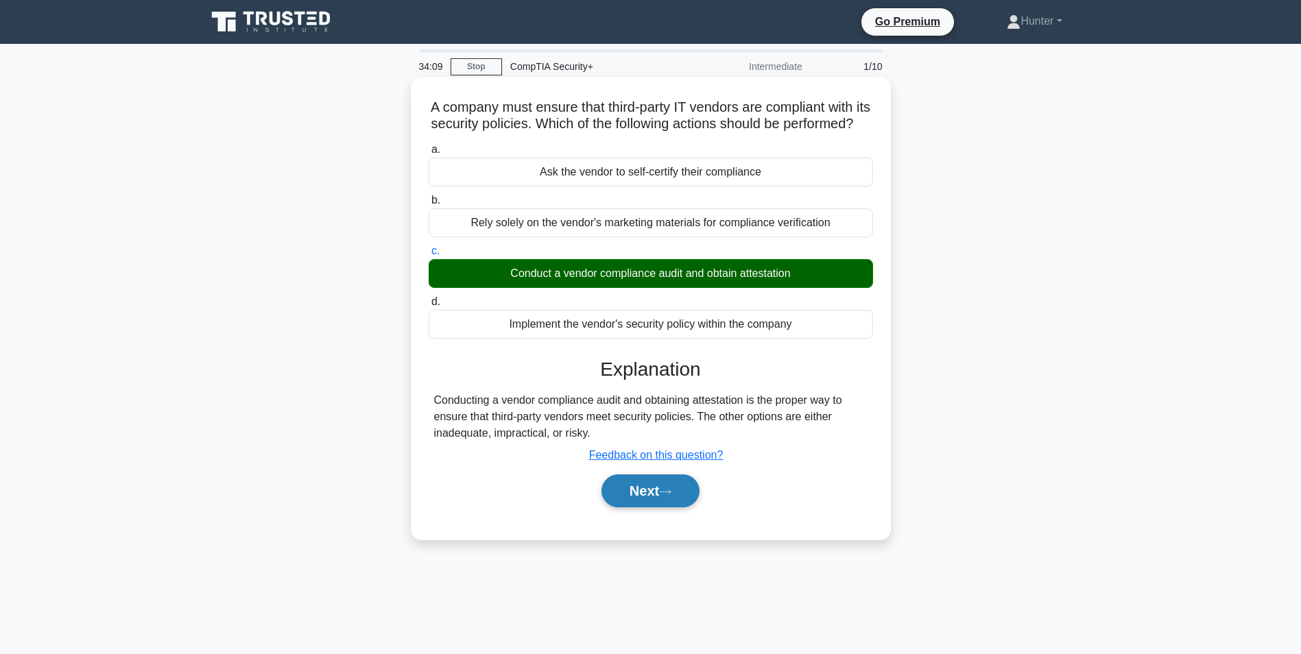
click at [636, 508] on button "Next" at bounding box center [651, 491] width 98 height 33
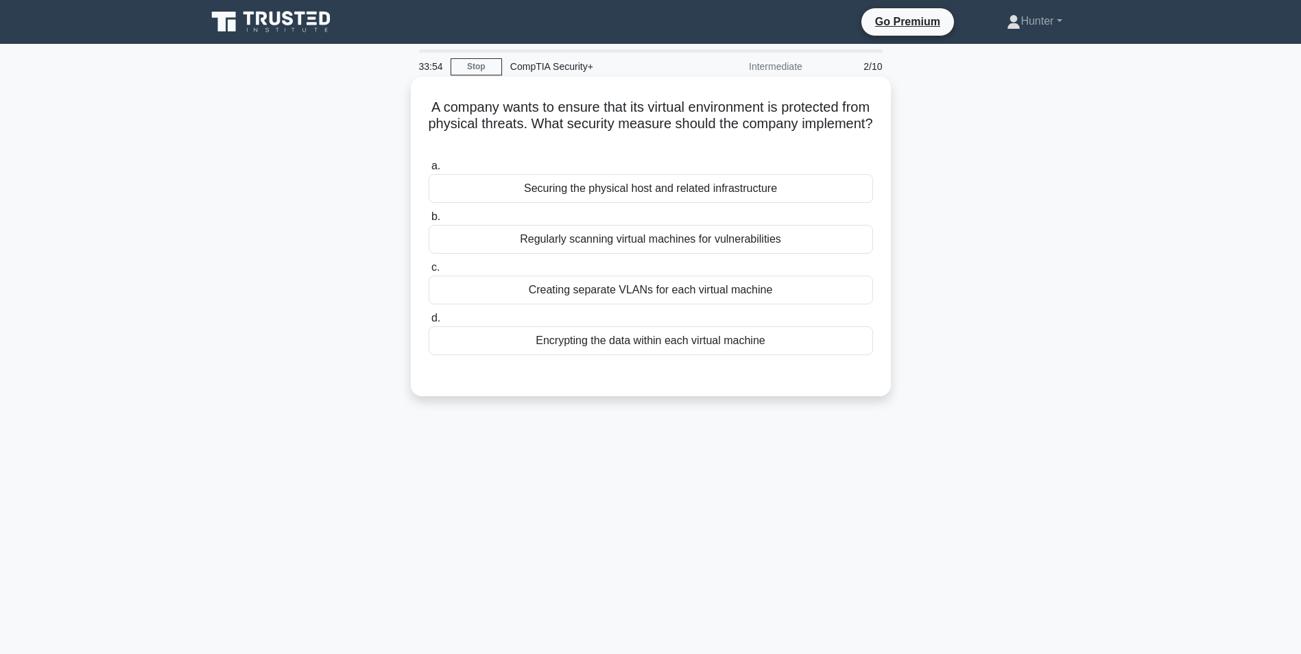
click at [508, 189] on div "Securing the physical host and related infrastructure" at bounding box center [651, 188] width 445 height 29
click at [429, 171] on input "a. Securing the physical host and related infrastructure" at bounding box center [429, 166] width 0 height 9
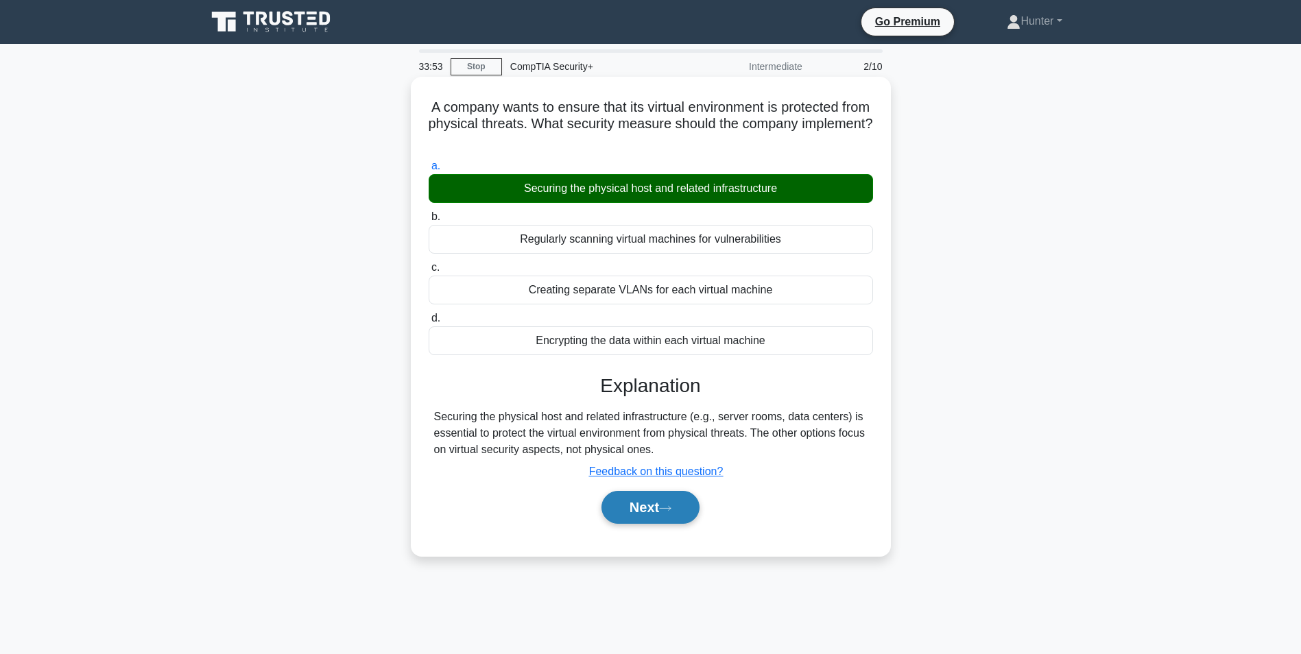
click at [657, 515] on button "Next" at bounding box center [651, 507] width 98 height 33
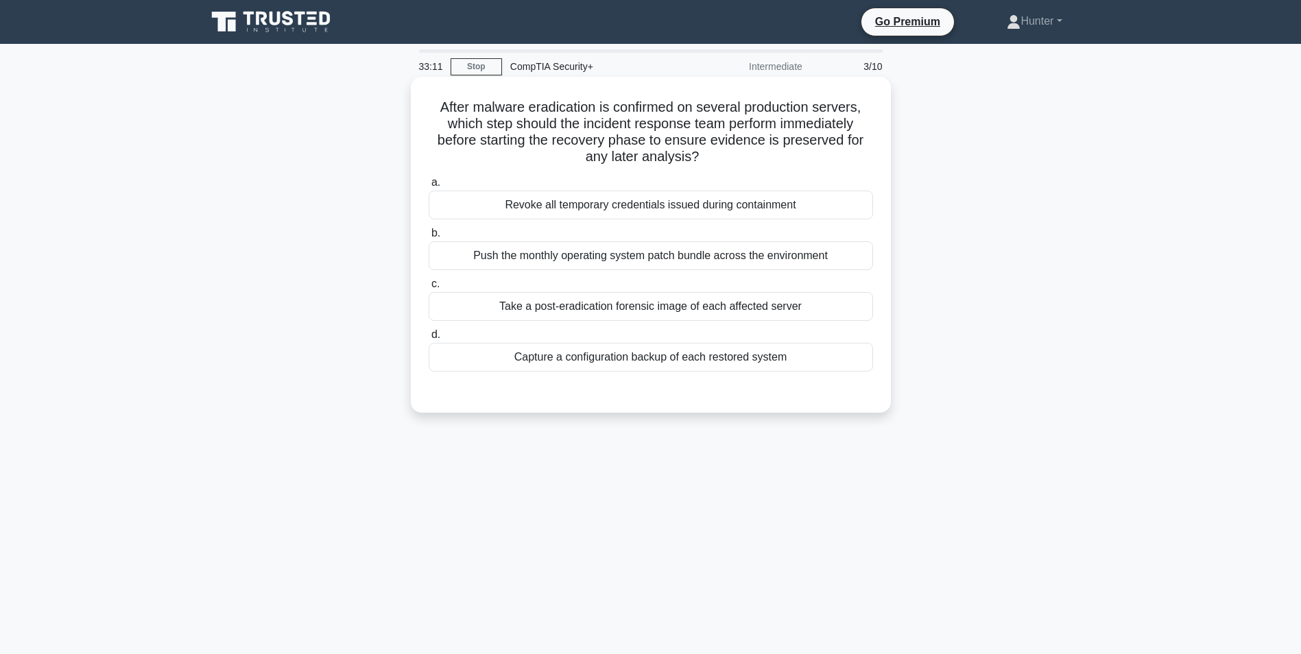
click at [653, 309] on div "Take a post-eradication forensic image of each affected server" at bounding box center [651, 306] width 445 height 29
click at [429, 289] on input "c. Take a post-eradication forensic image of each affected server" at bounding box center [429, 284] width 0 height 9
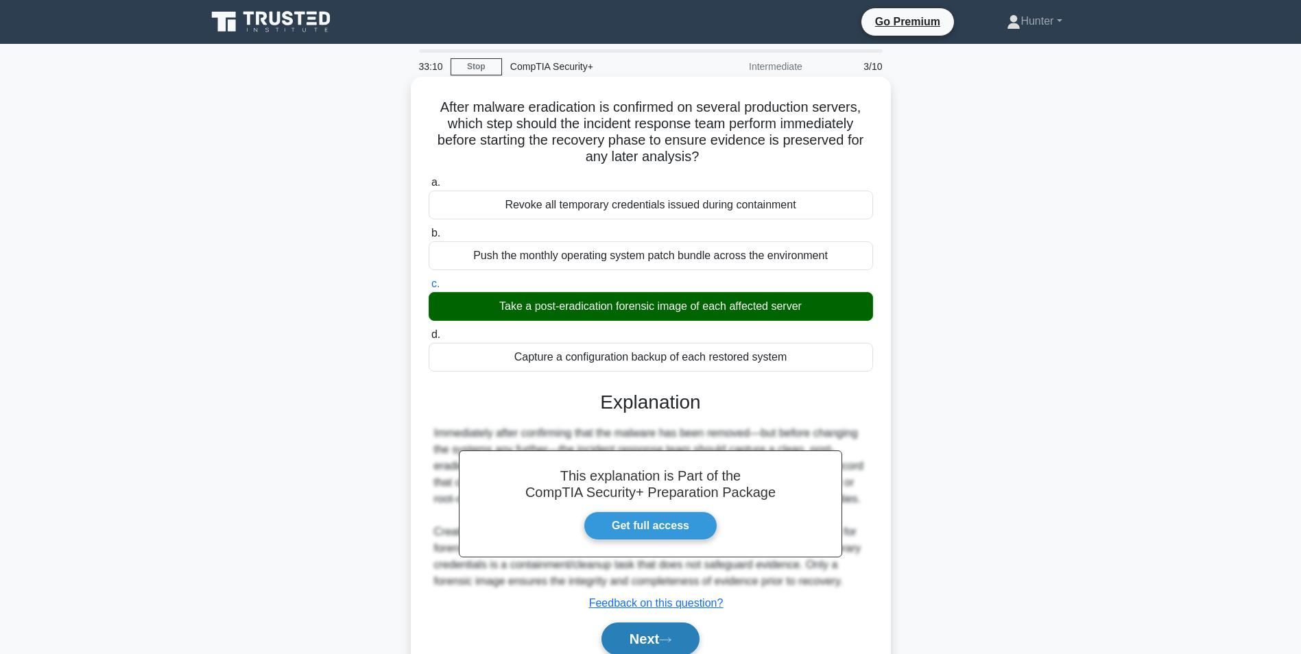
click at [637, 637] on button "Next" at bounding box center [651, 639] width 98 height 33
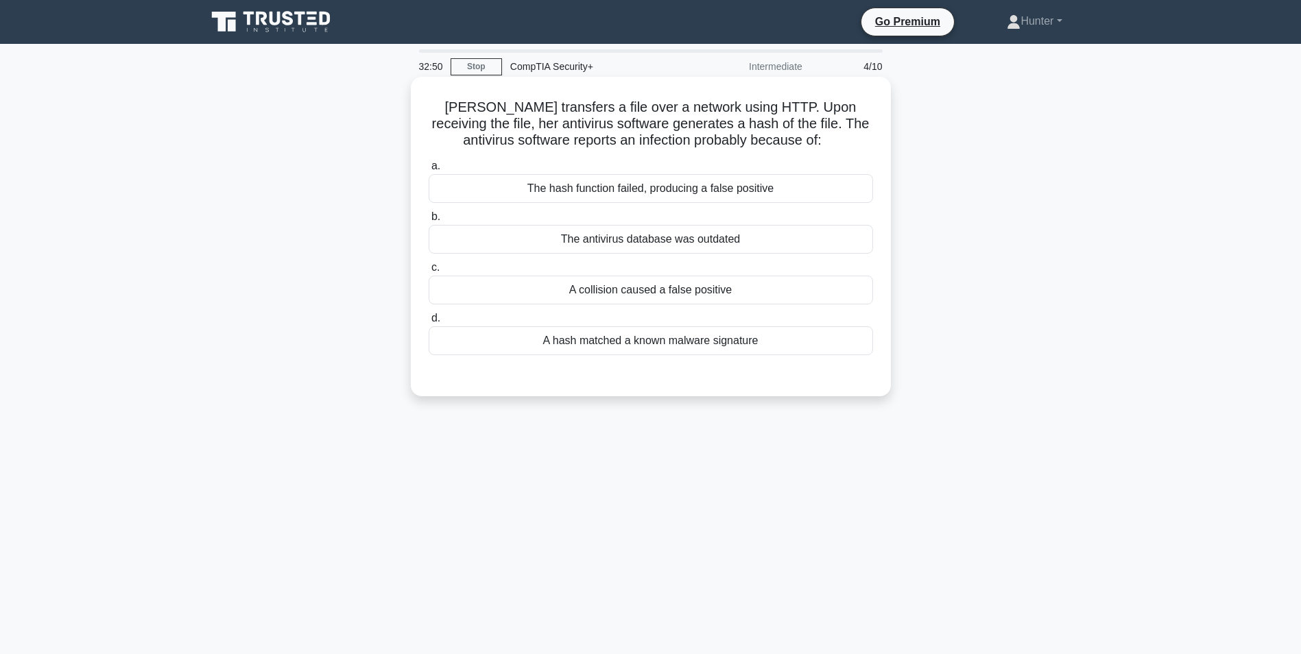
click at [766, 355] on div "A hash matched a known malware signature" at bounding box center [651, 341] width 445 height 29
click at [429, 323] on input "d. A hash matched a known malware signature" at bounding box center [429, 318] width 0 height 9
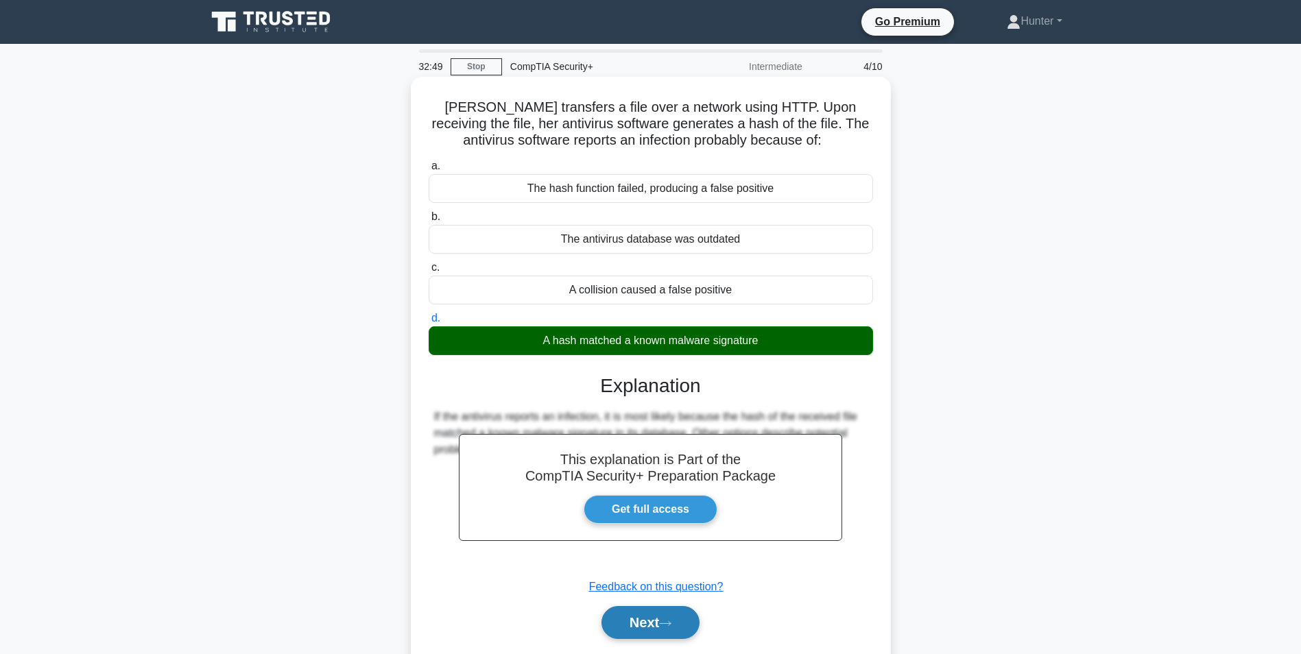
click at [663, 635] on button "Next" at bounding box center [651, 622] width 98 height 33
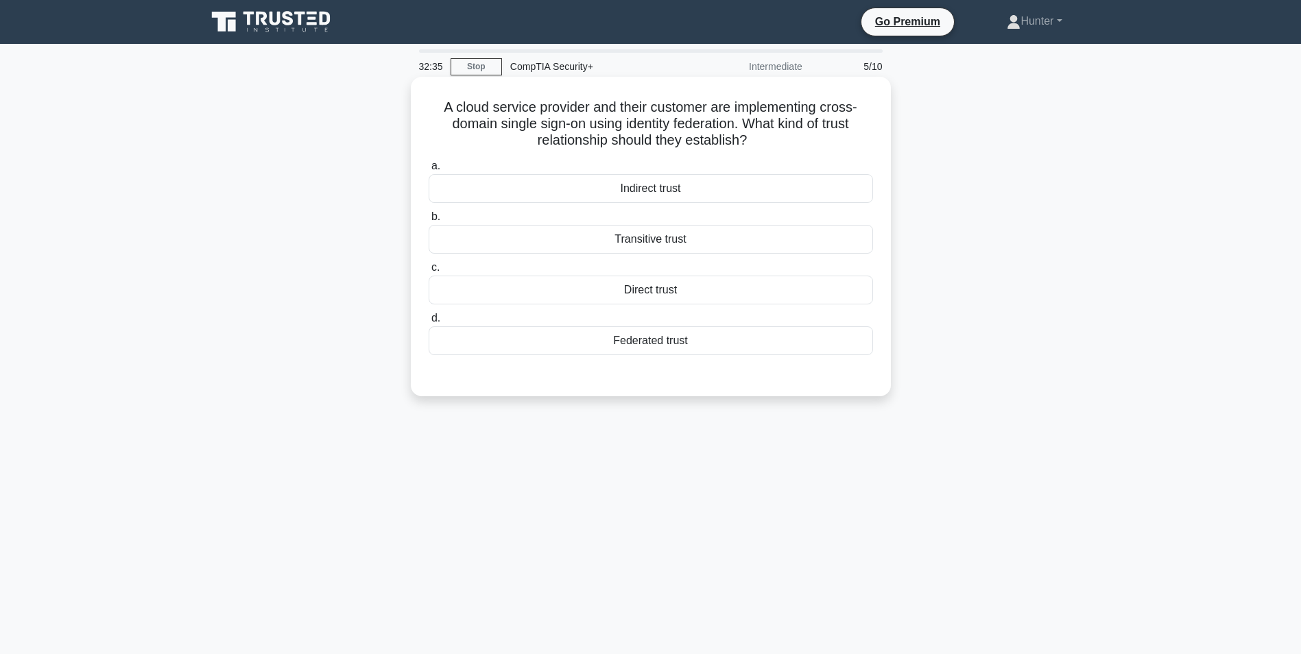
click at [664, 241] on div "Transitive trust" at bounding box center [651, 239] width 445 height 29
click at [429, 222] on input "b. Transitive trust" at bounding box center [429, 217] width 0 height 9
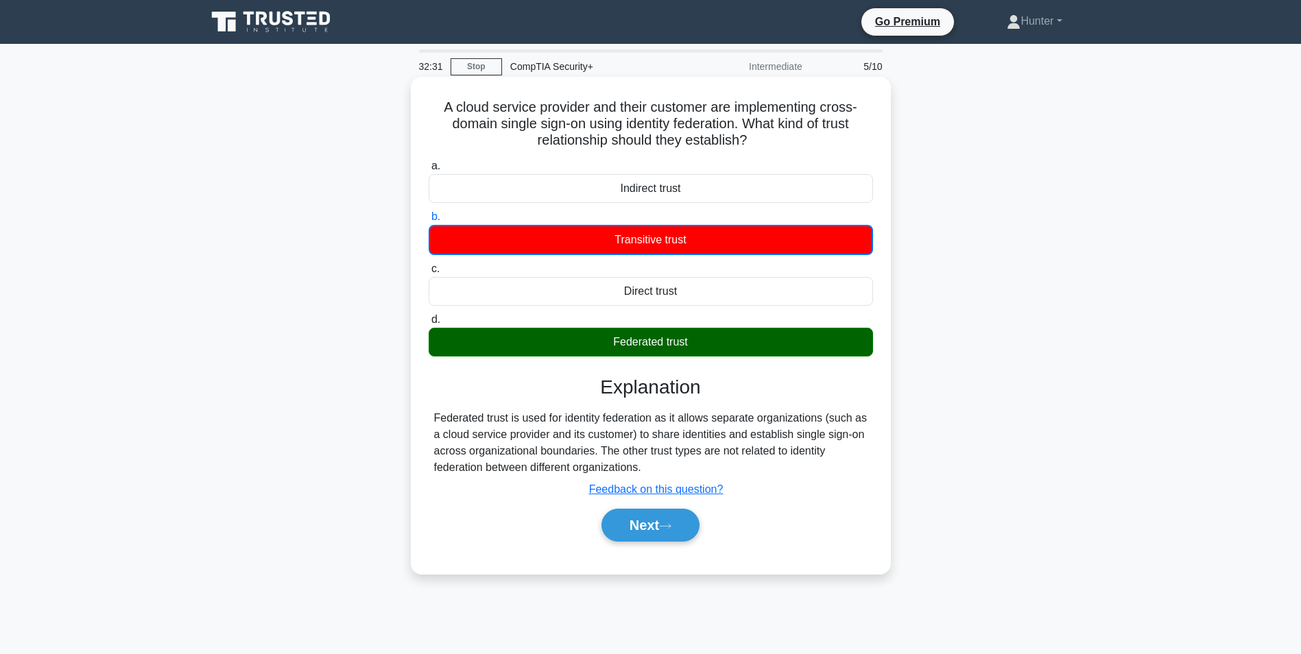
click at [650, 543] on div "Next" at bounding box center [651, 526] width 445 height 44
click at [650, 538] on button "Next" at bounding box center [651, 525] width 98 height 33
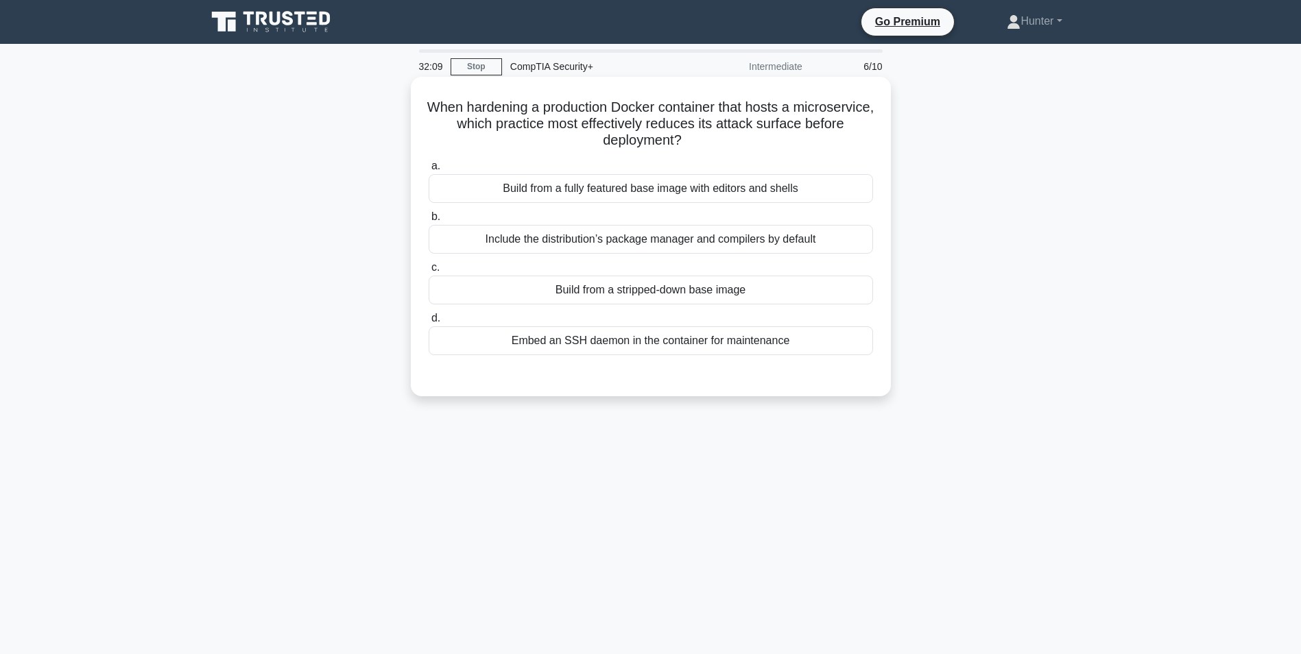
click at [701, 277] on div "Build from a stripped-down base image" at bounding box center [651, 290] width 445 height 29
click at [429, 272] on input "c. Build from a stripped-down base image" at bounding box center [429, 267] width 0 height 9
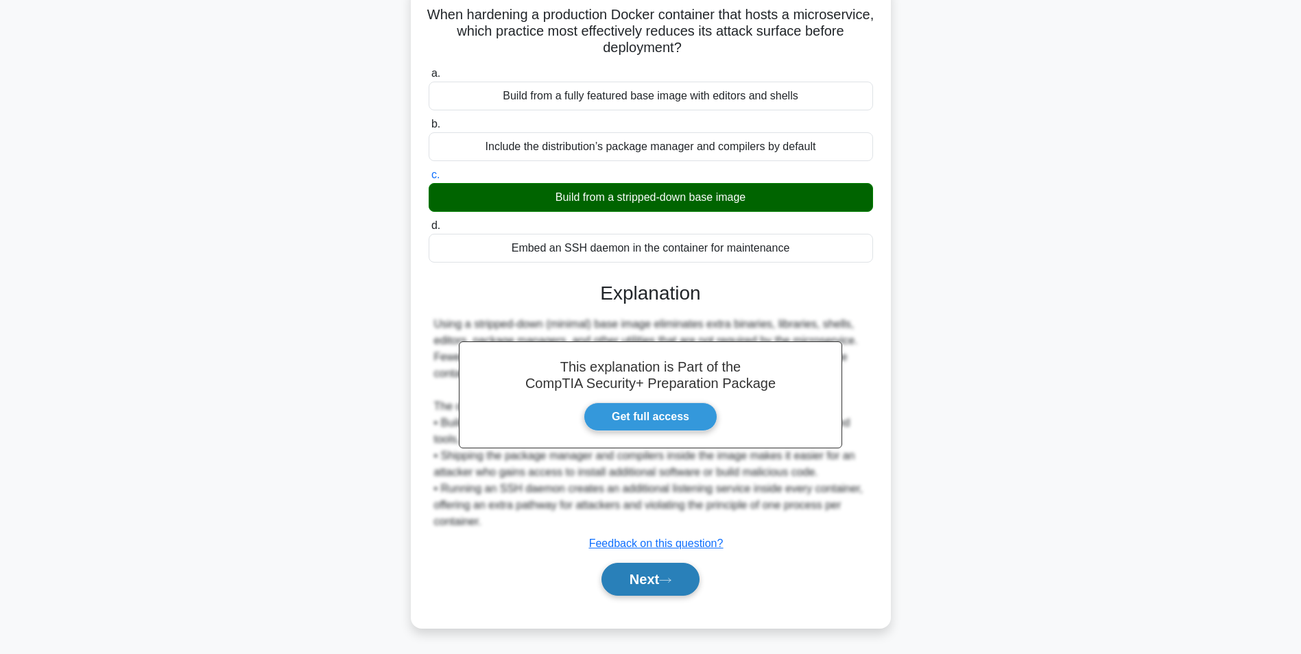
click at [659, 585] on button "Next" at bounding box center [651, 579] width 98 height 33
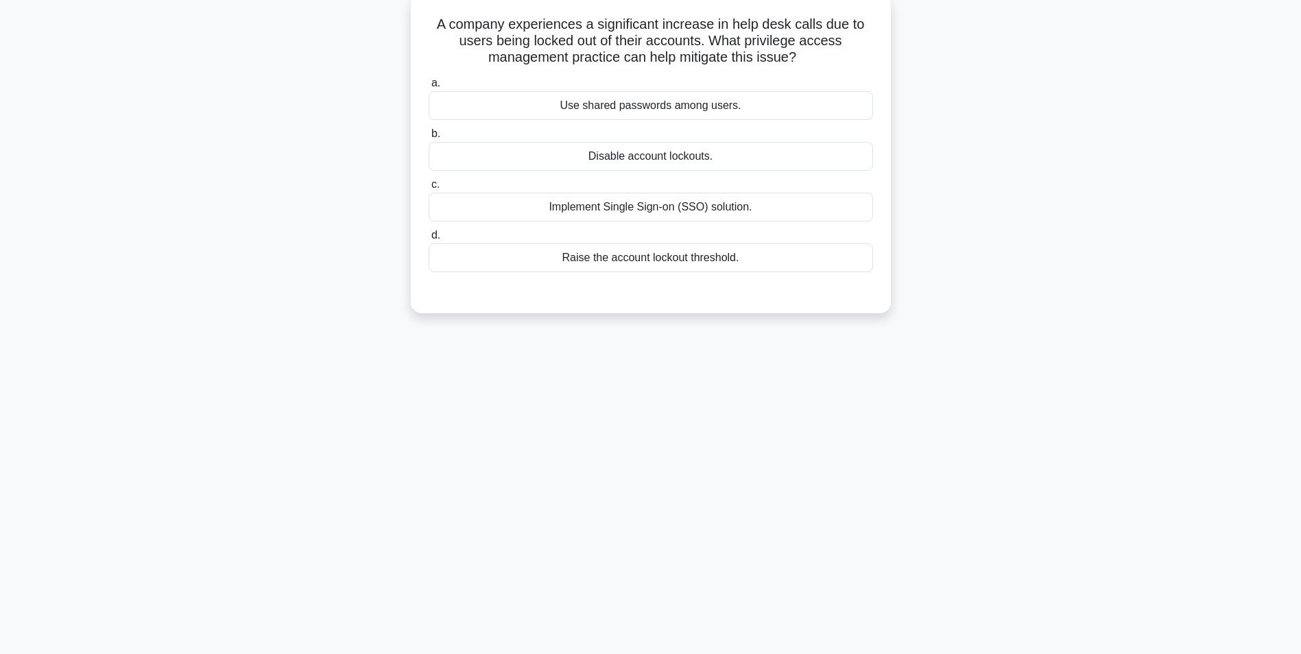
scroll to position [86, 0]
click at [562, 208] on div "Implement Single Sign-on (SSO) solution." at bounding box center [651, 203] width 445 height 29
click at [429, 186] on input "c. Implement Single Sign-on (SSO) solution." at bounding box center [429, 181] width 0 height 9
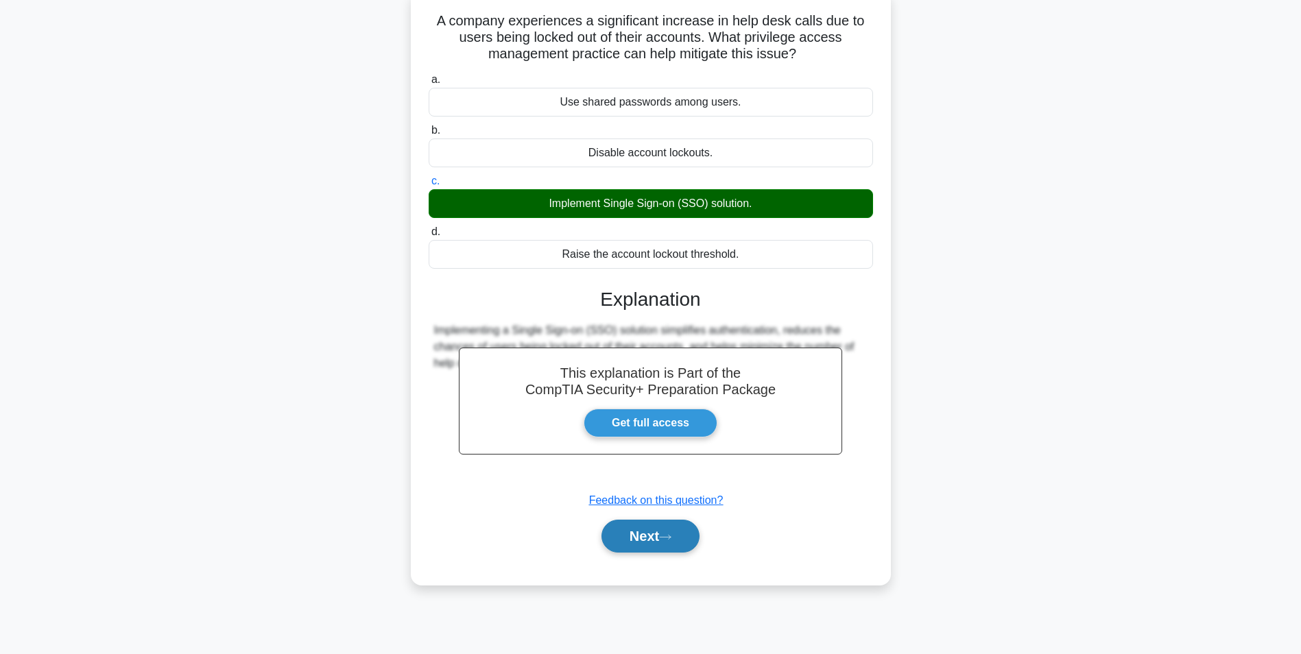
click at [634, 527] on button "Next" at bounding box center [651, 536] width 98 height 33
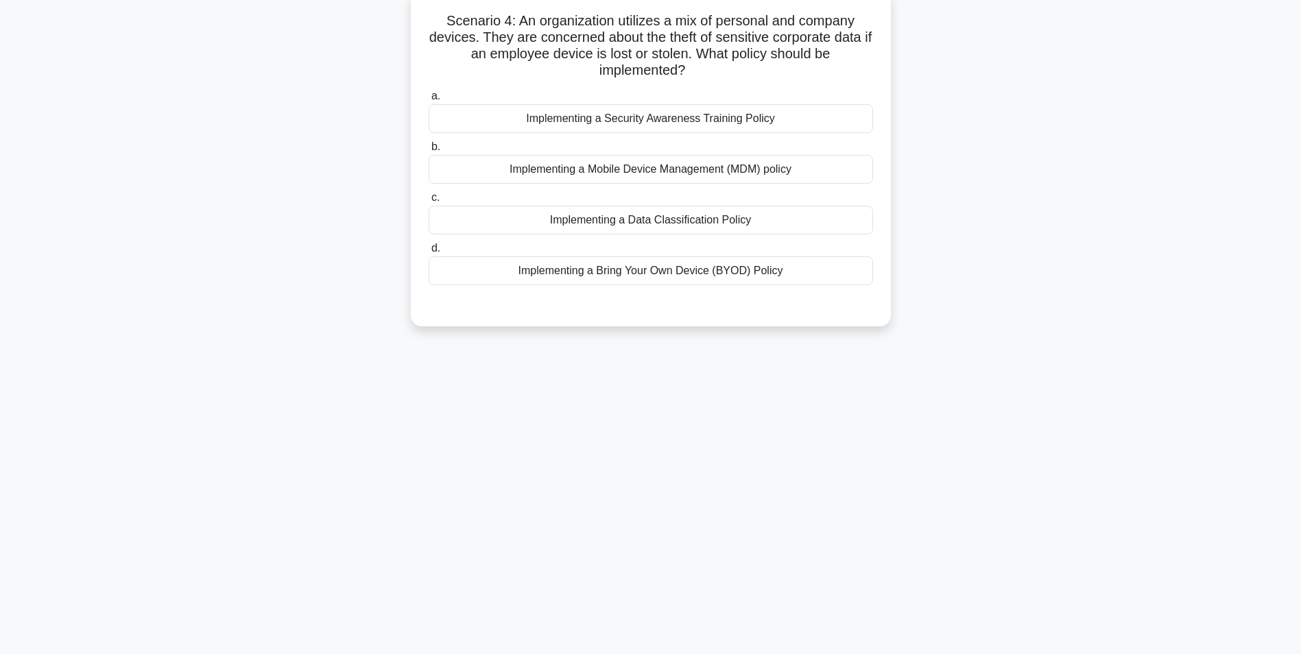
click at [755, 282] on div "Implementing a Bring Your Own Device (BYOD) Policy" at bounding box center [651, 271] width 445 height 29
click at [429, 253] on input "d. Implementing a Bring Your Own Device (BYOD) Policy" at bounding box center [429, 248] width 0 height 9
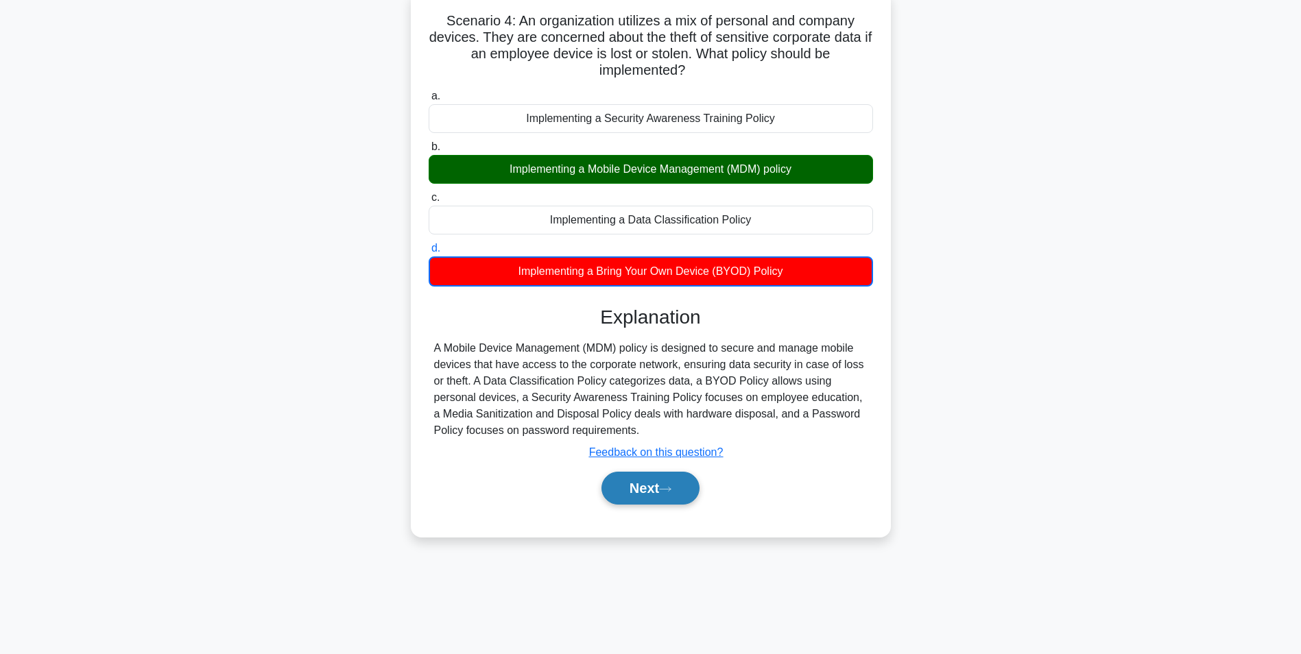
click at [642, 486] on button "Next" at bounding box center [651, 488] width 98 height 33
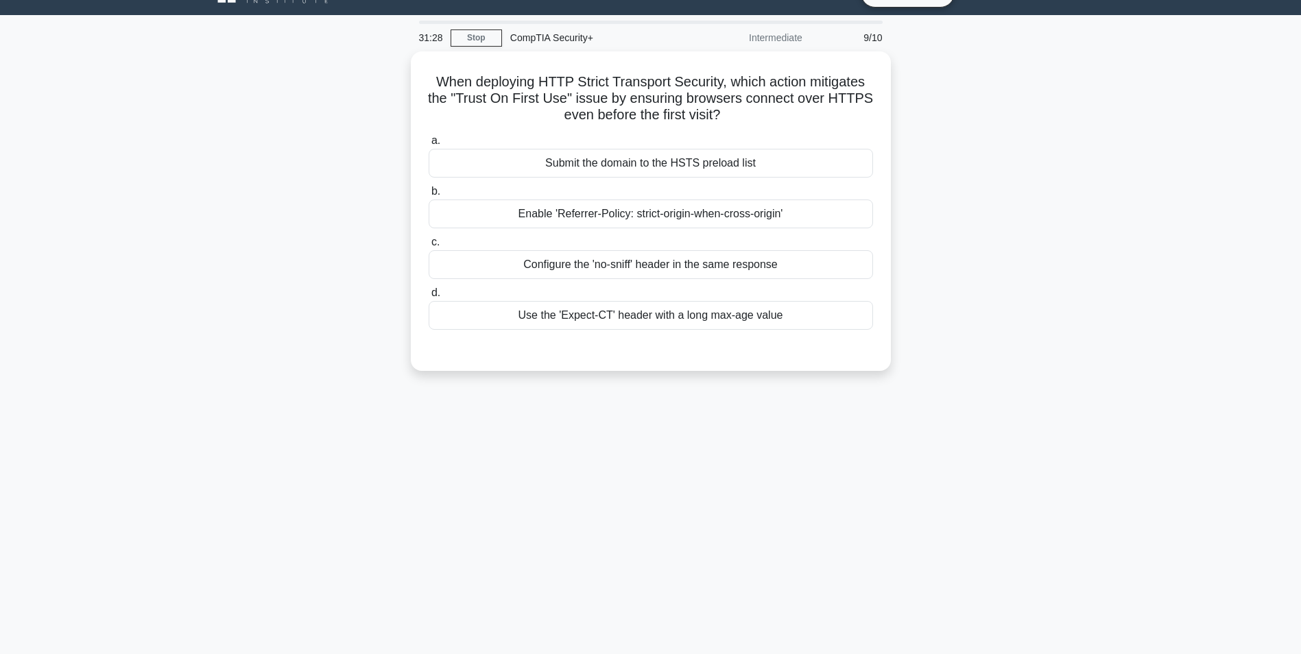
scroll to position [0, 0]
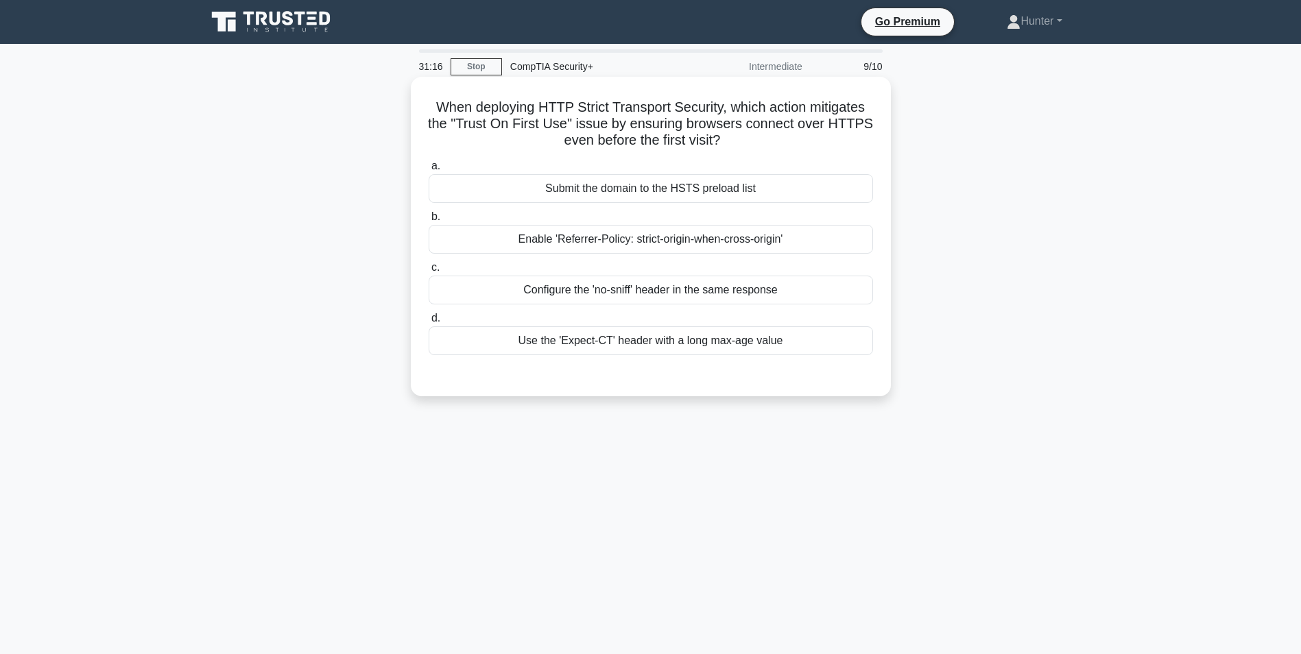
click at [729, 241] on div "Enable 'Referrer-Policy: strict-origin-when-cross-origin'" at bounding box center [651, 239] width 445 height 29
click at [429, 222] on input "b. Enable 'Referrer-Policy: strict-origin-when-cross-origin'" at bounding box center [429, 217] width 0 height 9
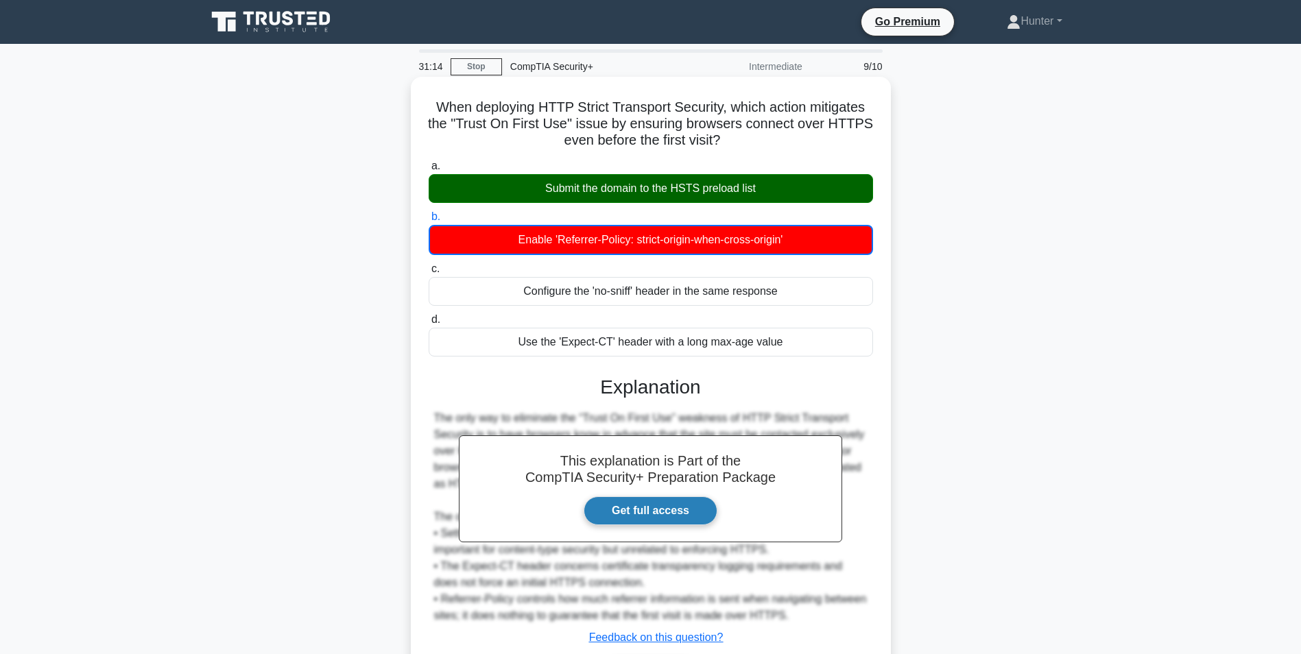
click at [670, 521] on link "Get full access" at bounding box center [651, 511] width 134 height 29
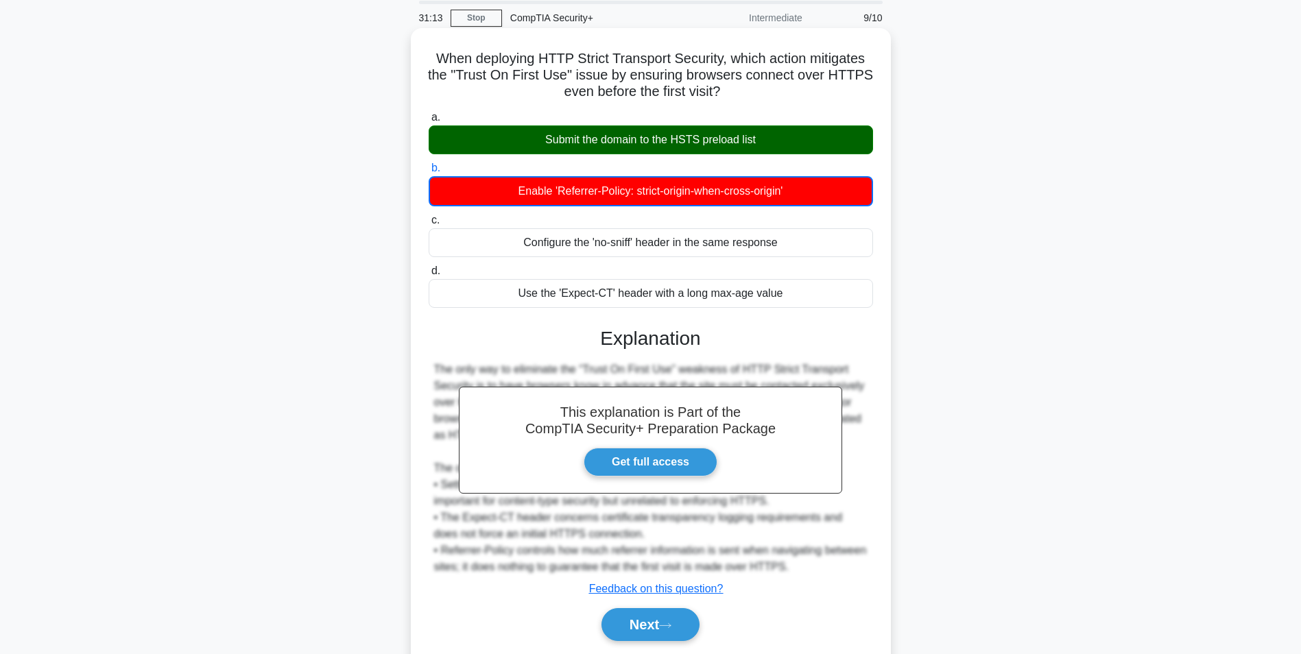
scroll to position [95, 0]
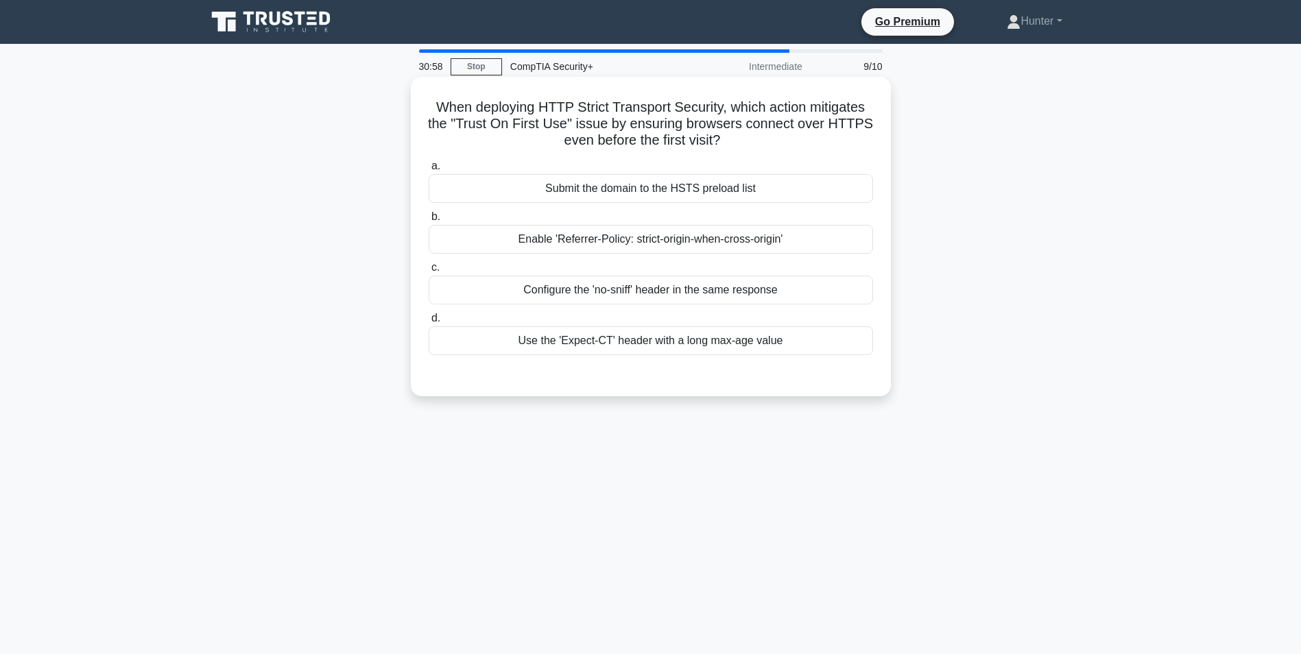
click at [643, 191] on div "Submit the domain to the HSTS preload list" at bounding box center [651, 188] width 445 height 29
click at [429, 171] on input "a. Submit the domain to the HSTS preload list" at bounding box center [429, 166] width 0 height 9
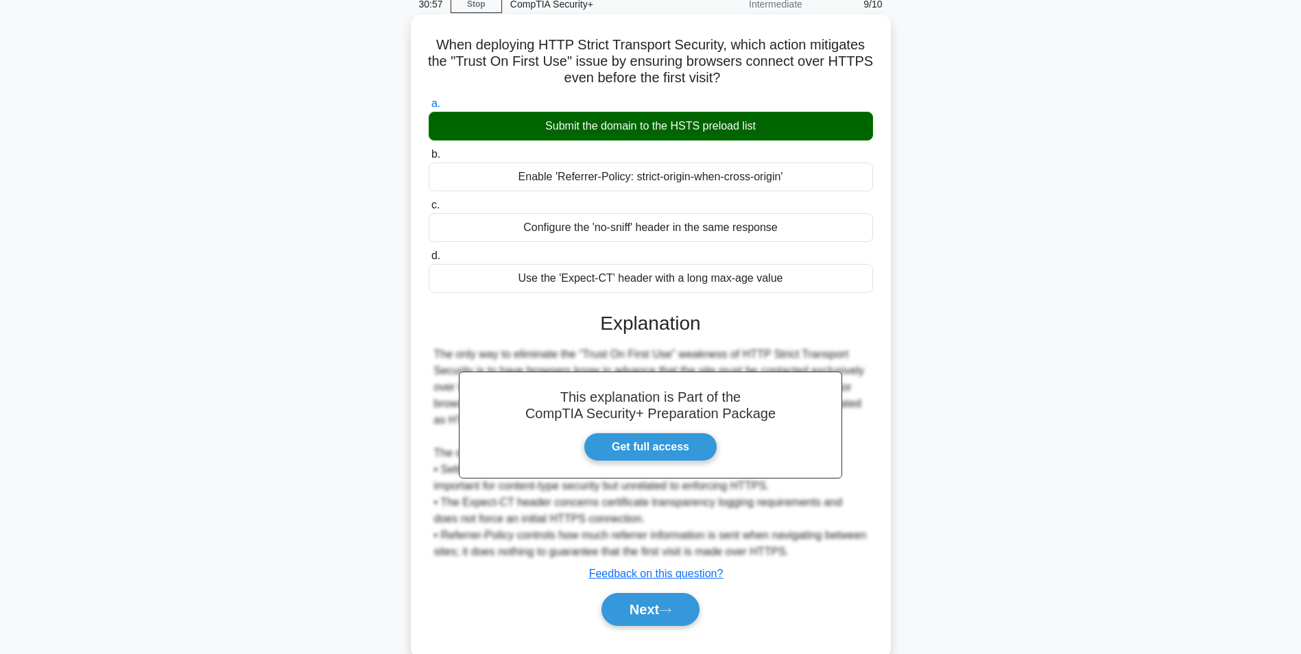
scroll to position [93, 0]
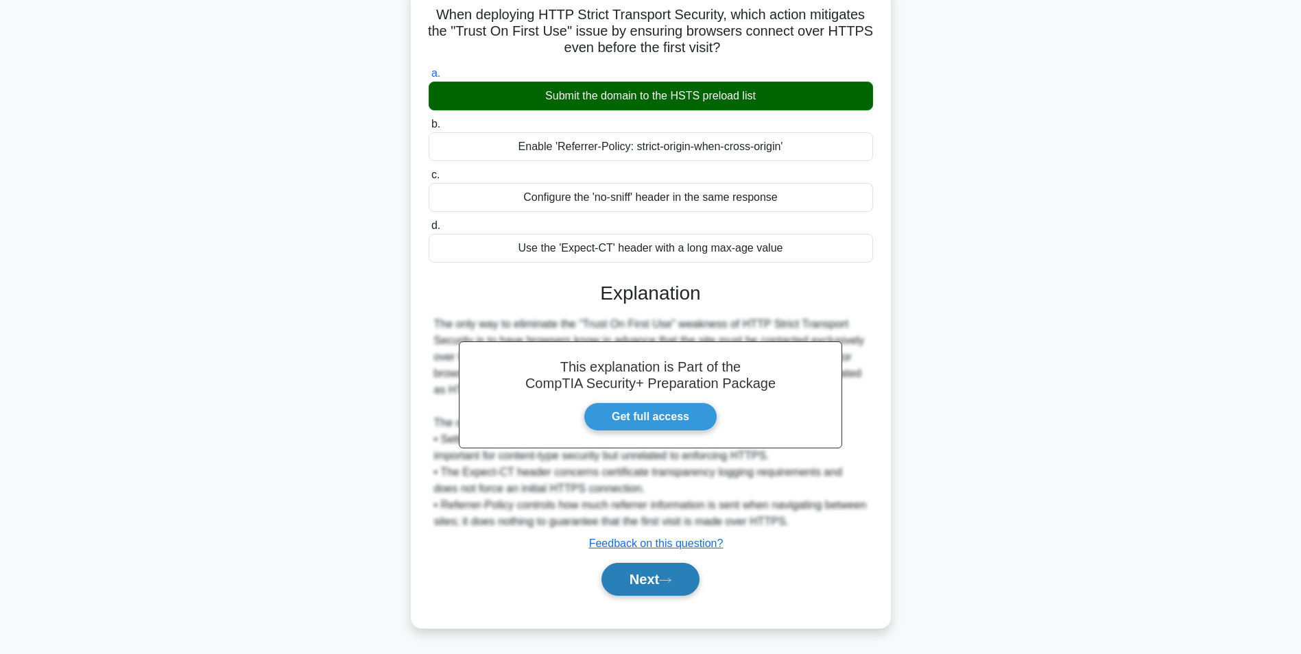
click at [660, 578] on button "Next" at bounding box center [651, 579] width 98 height 33
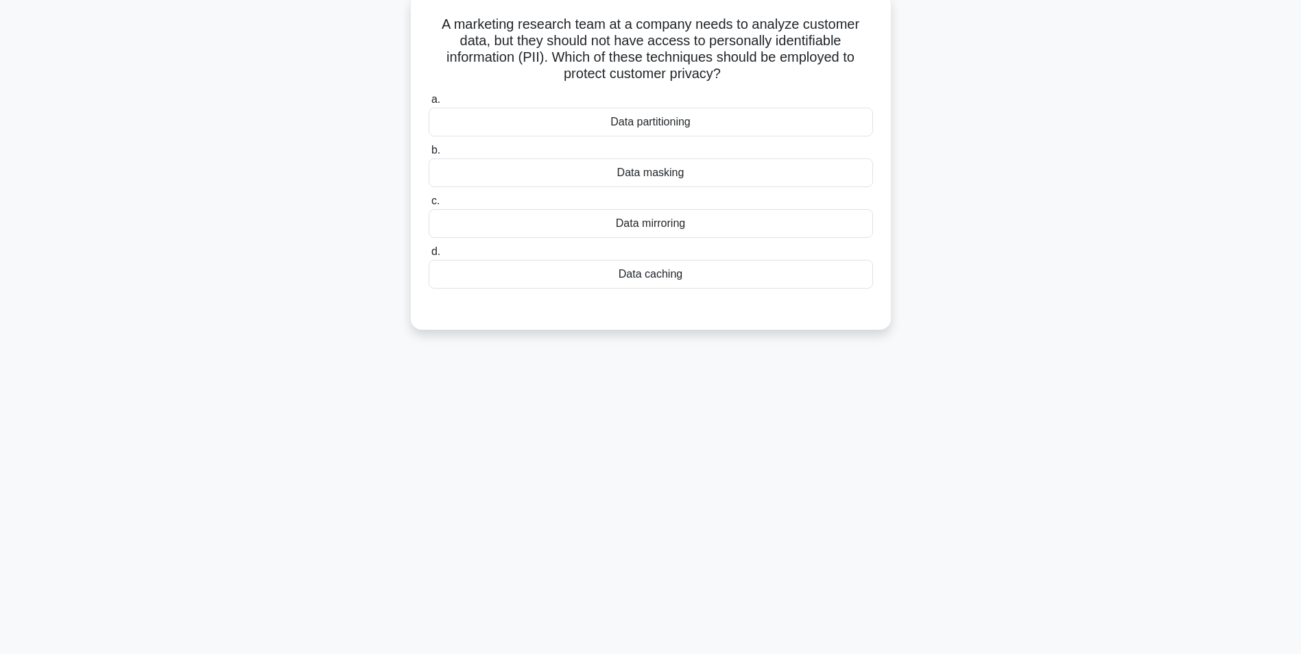
scroll to position [18, 0]
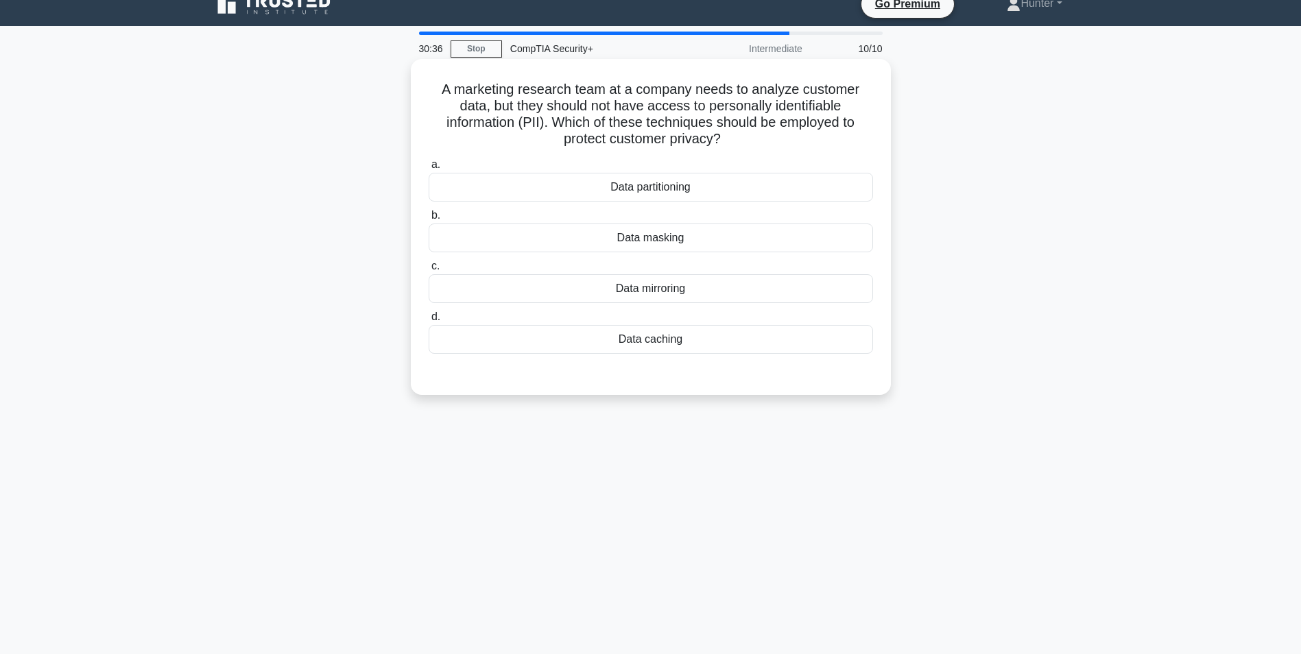
click at [659, 244] on div "Data masking" at bounding box center [651, 238] width 445 height 29
click at [429, 220] on input "b. Data masking" at bounding box center [429, 215] width 0 height 9
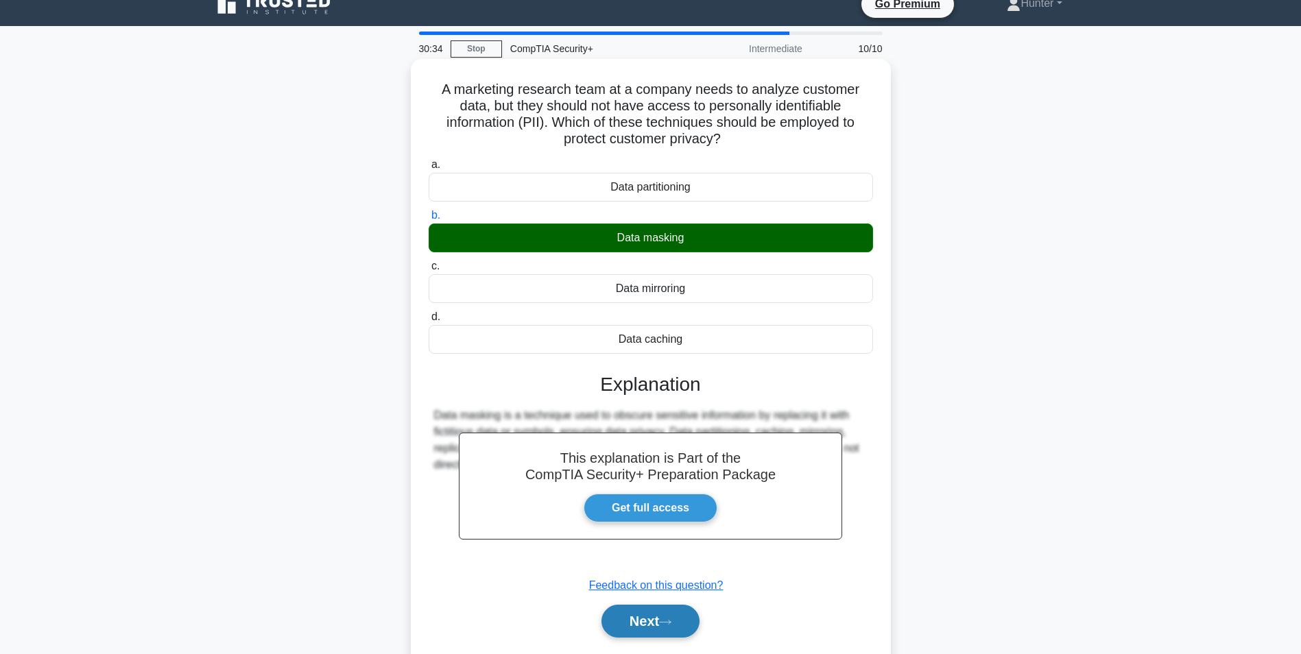
drag, startPoint x: 663, startPoint y: 630, endPoint x: 674, endPoint y: 622, distance: 13.2
click at [663, 628] on button "Next" at bounding box center [651, 621] width 98 height 33
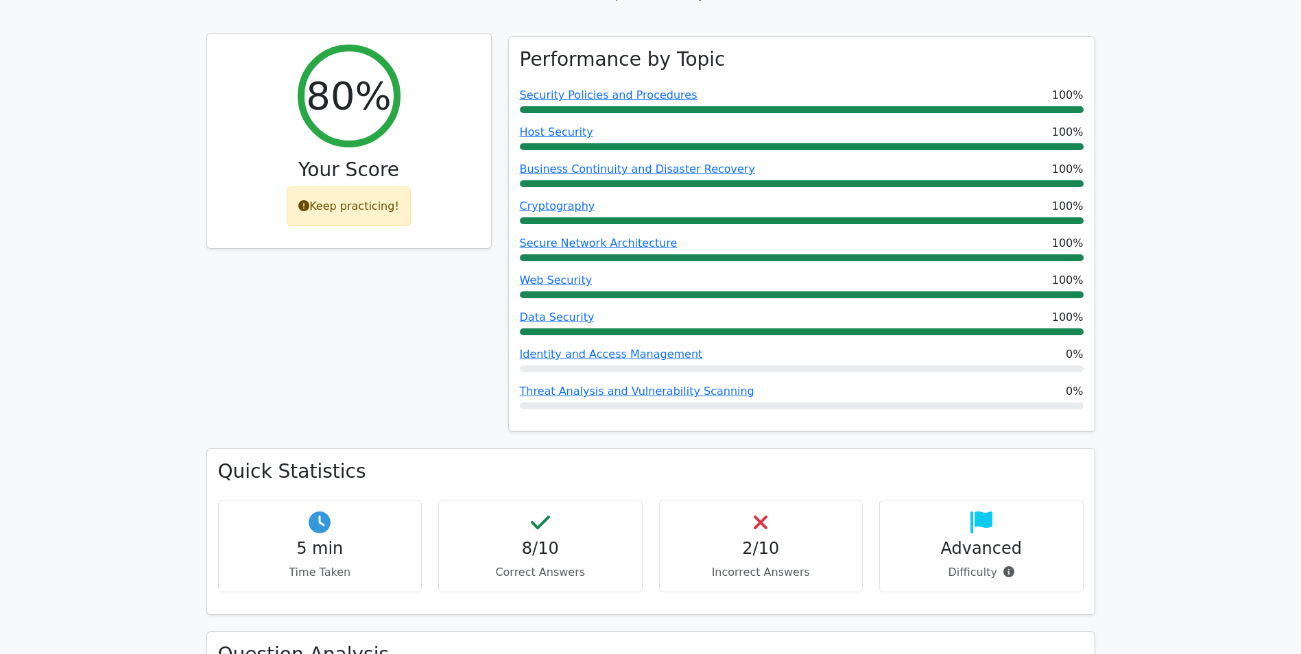
scroll to position [252, 0]
